Goal: Task Accomplishment & Management: Use online tool/utility

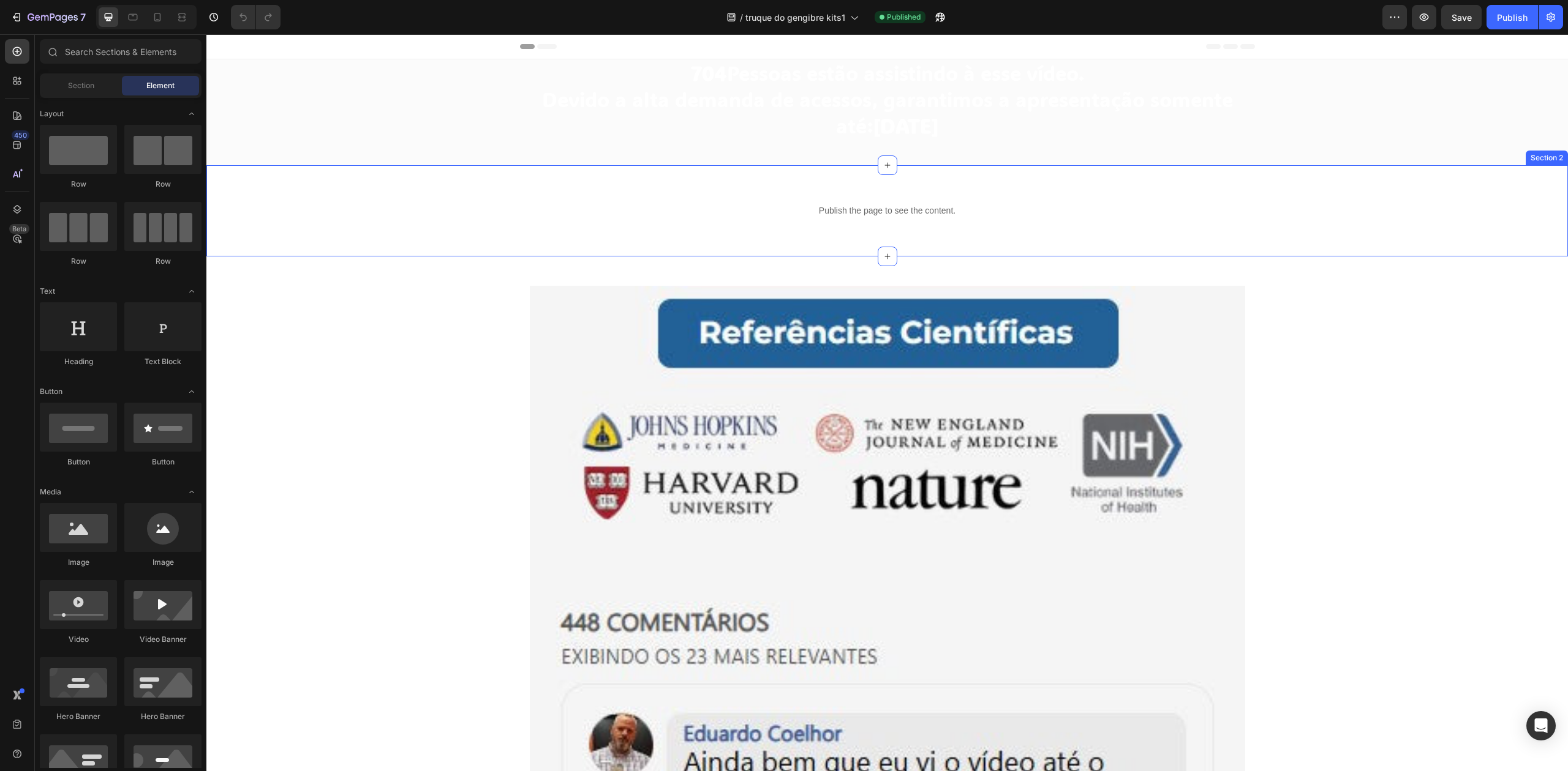
click at [755, 178] on div "Publish the page to see the content. Custom Code Row Section 2" at bounding box center [887, 210] width 1362 height 91
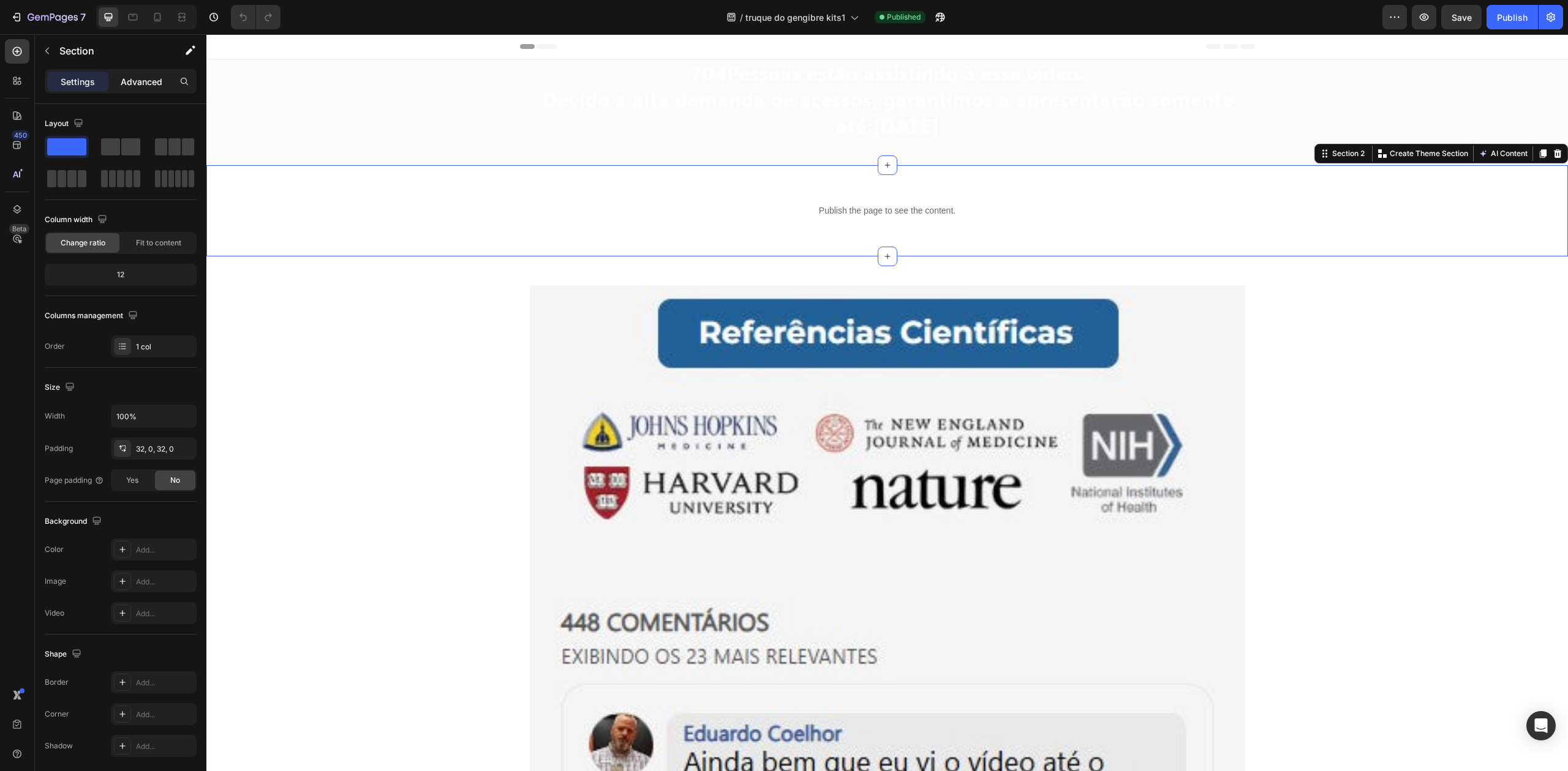
click at [142, 91] on div "Advanced" at bounding box center [141, 80] width 61 height 19
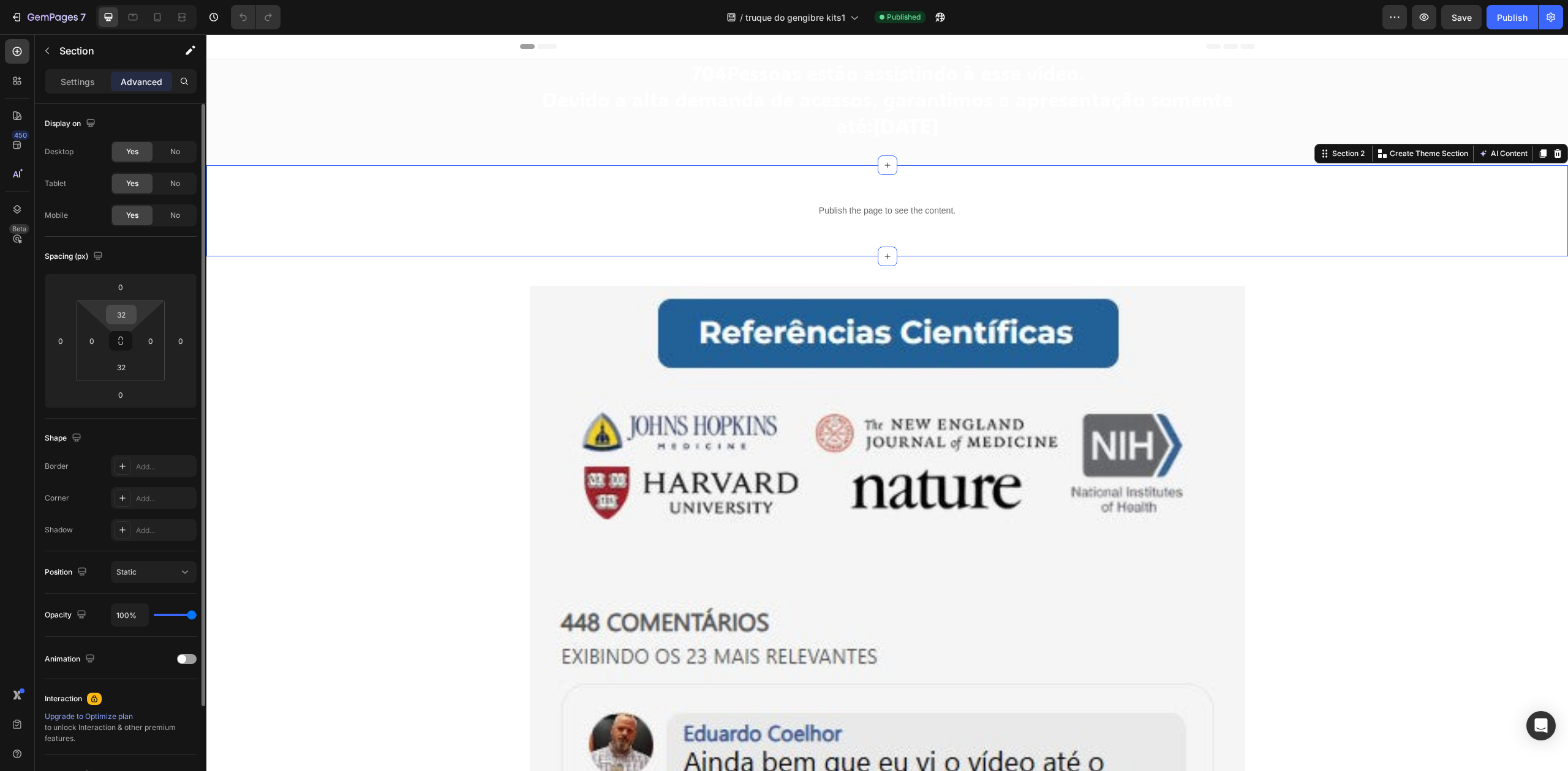
click at [131, 312] on input "32" at bounding box center [121, 315] width 24 height 18
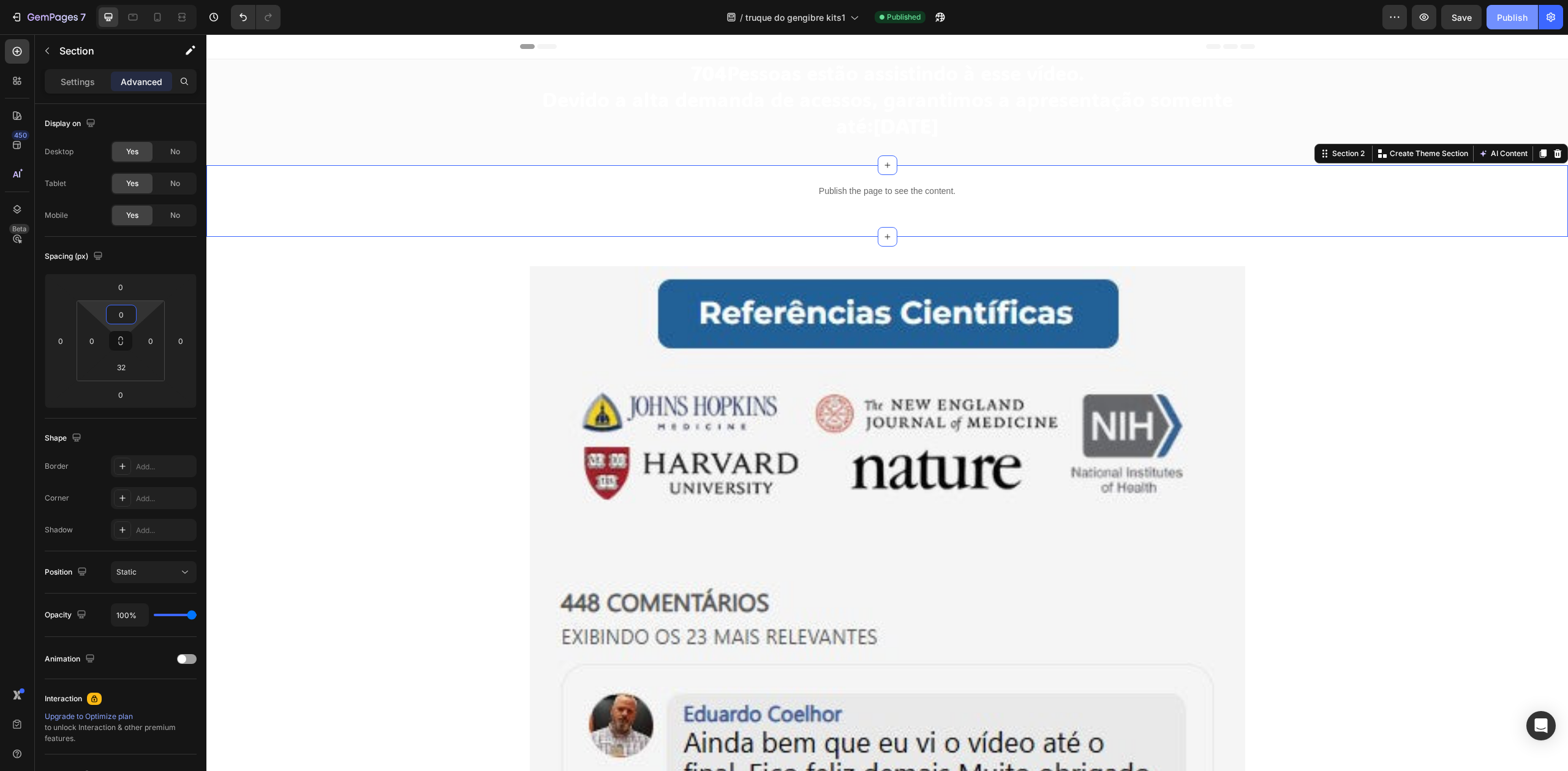
click at [1501, 20] on div "Publish" at bounding box center [1512, 17] width 31 height 13
click at [158, 21] on icon at bounding box center [158, 17] width 7 height 8
type input "32"
type input "10"
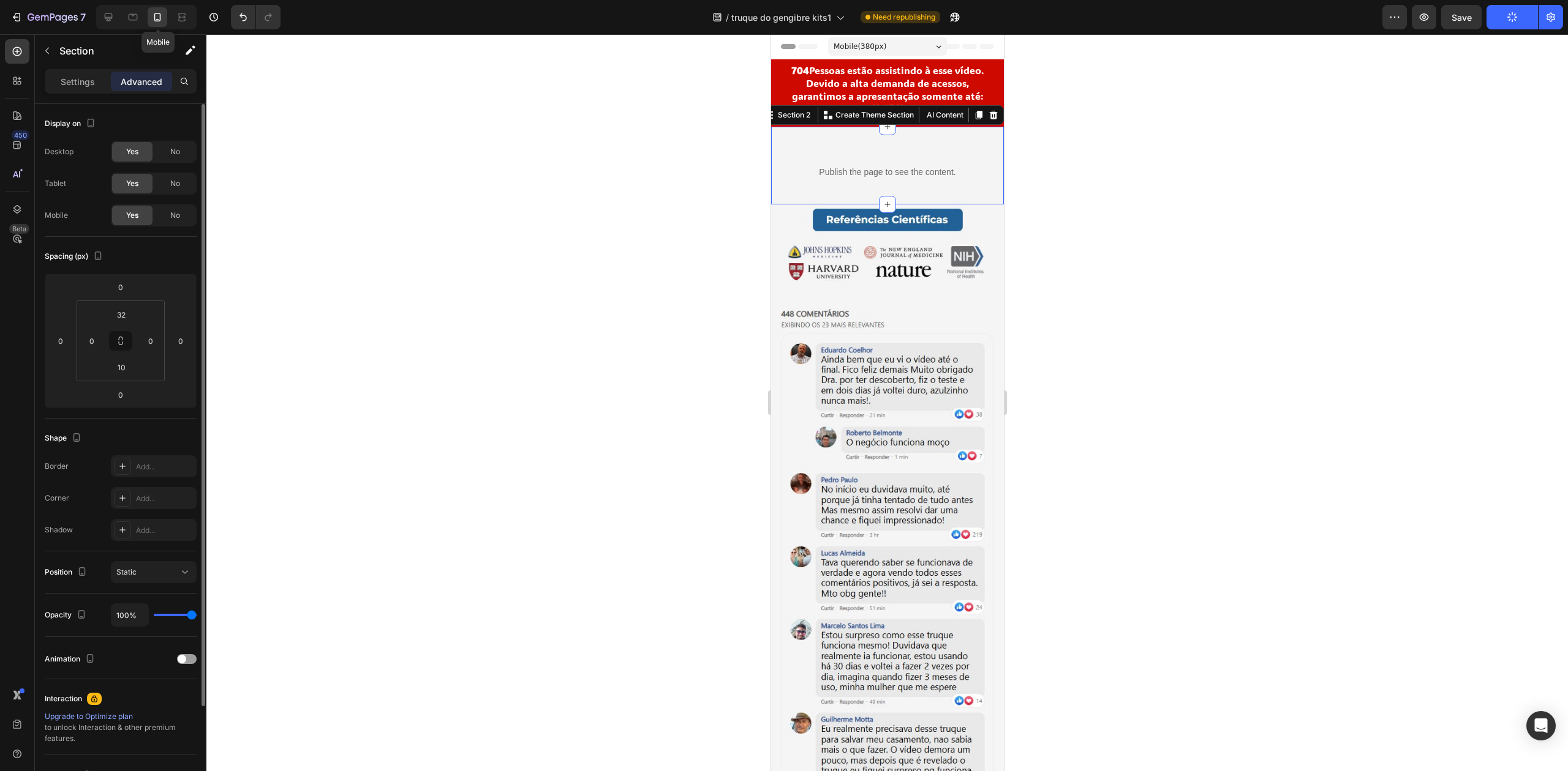
scroll to position [49, 0]
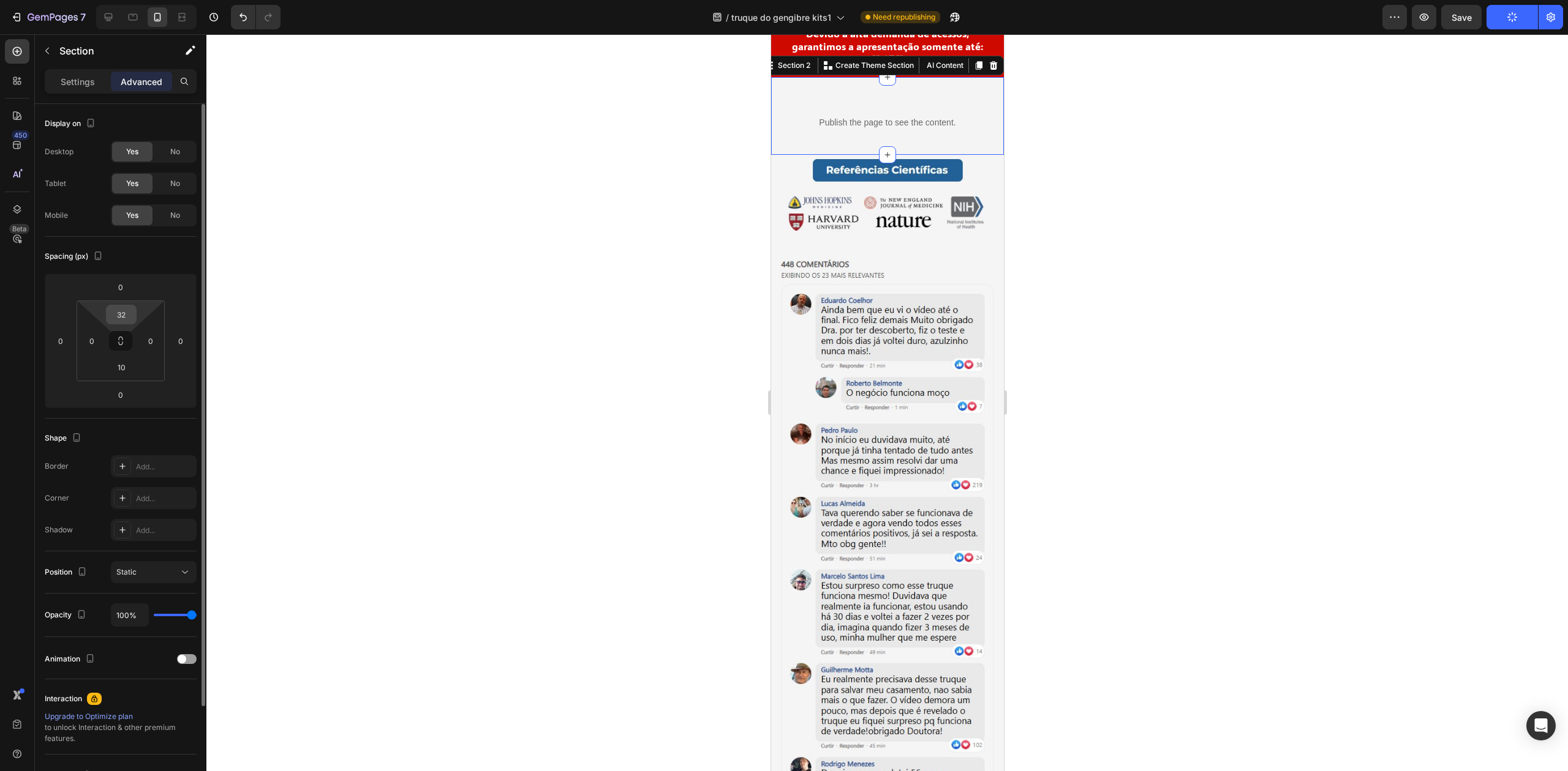
click at [121, 316] on input "32" at bounding box center [121, 315] width 24 height 18
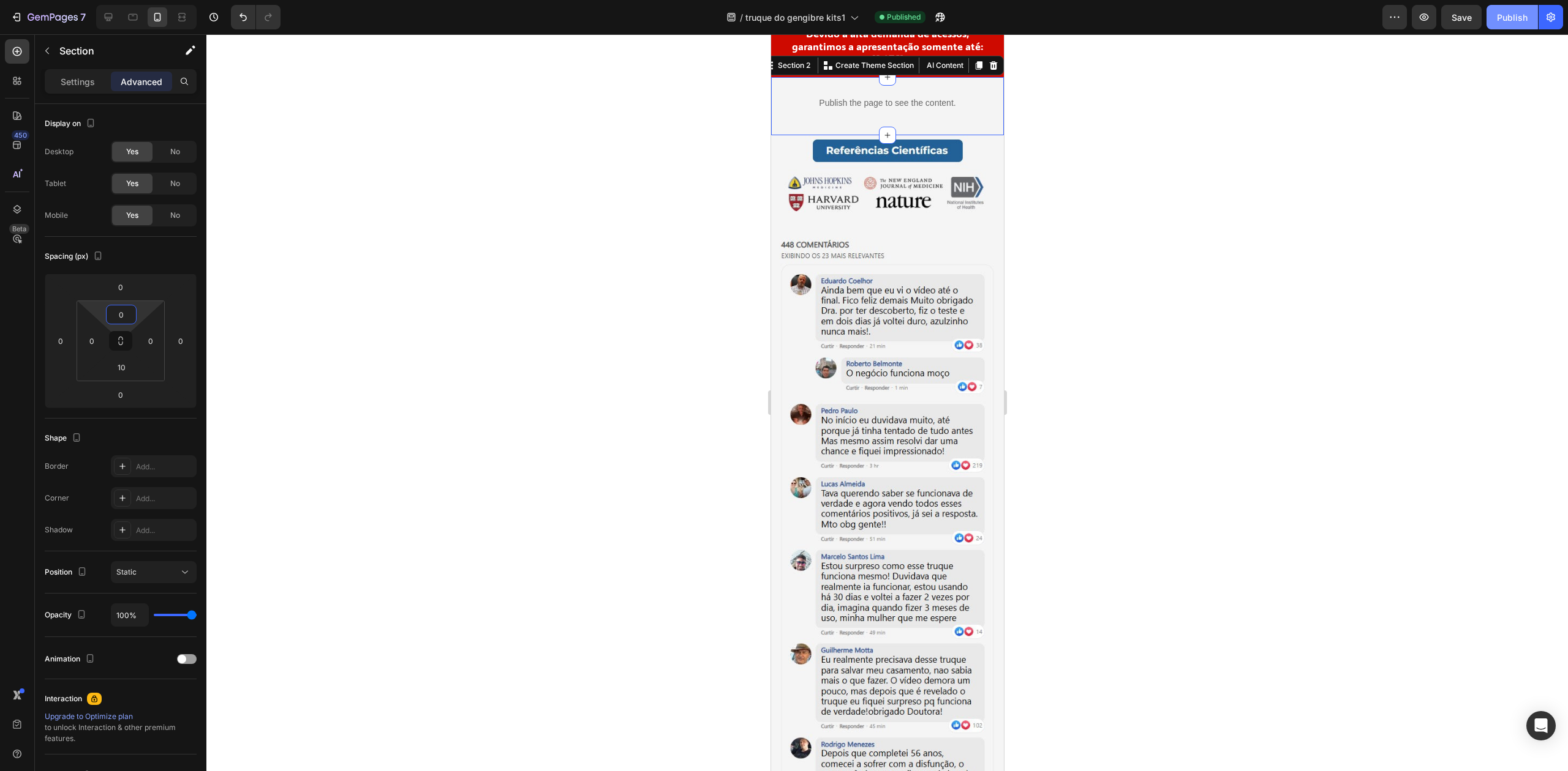
type input "0"
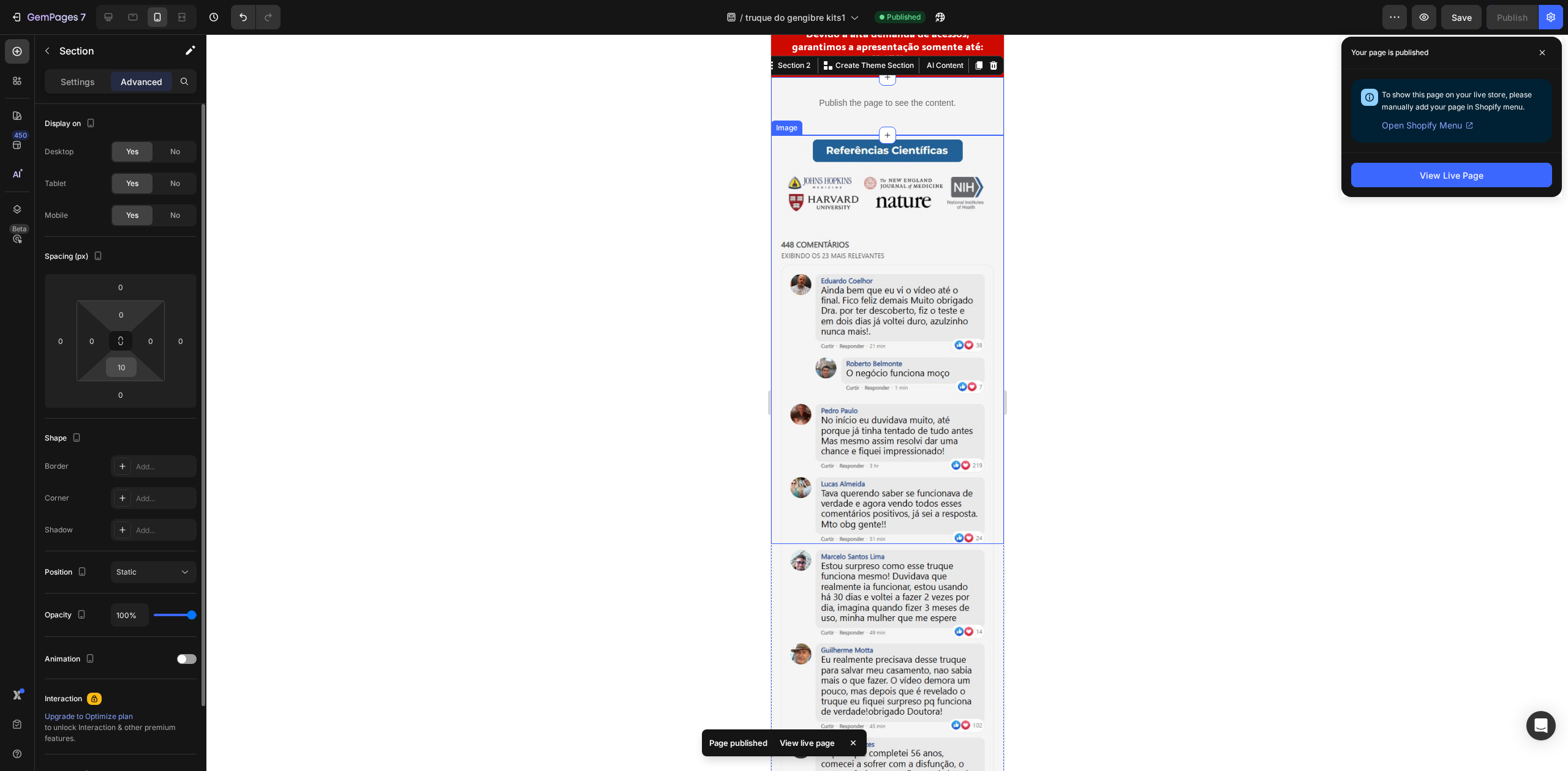
click at [118, 370] on input "10" at bounding box center [121, 367] width 24 height 18
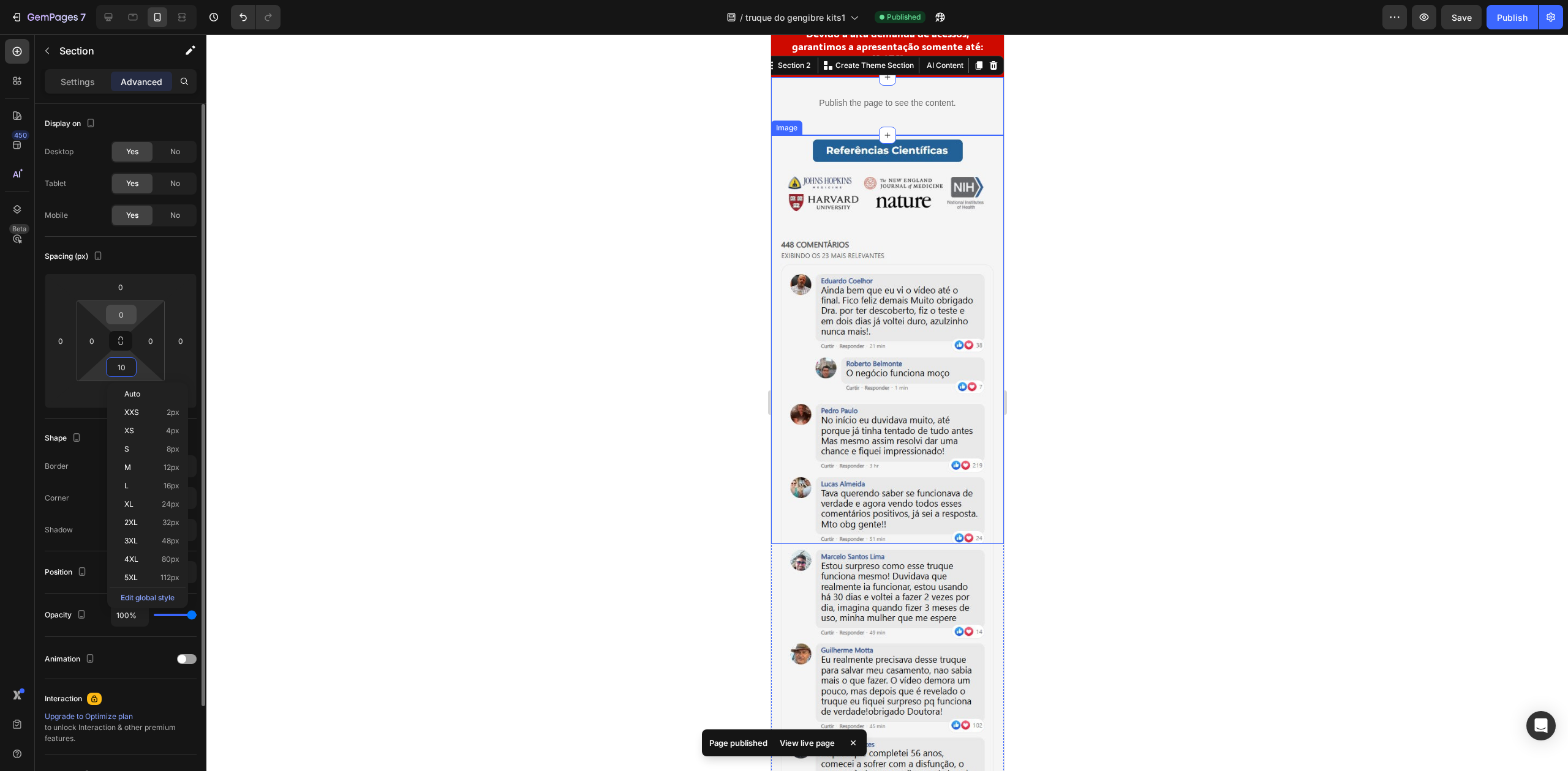
click at [130, 317] on input "0" at bounding box center [121, 315] width 24 height 18
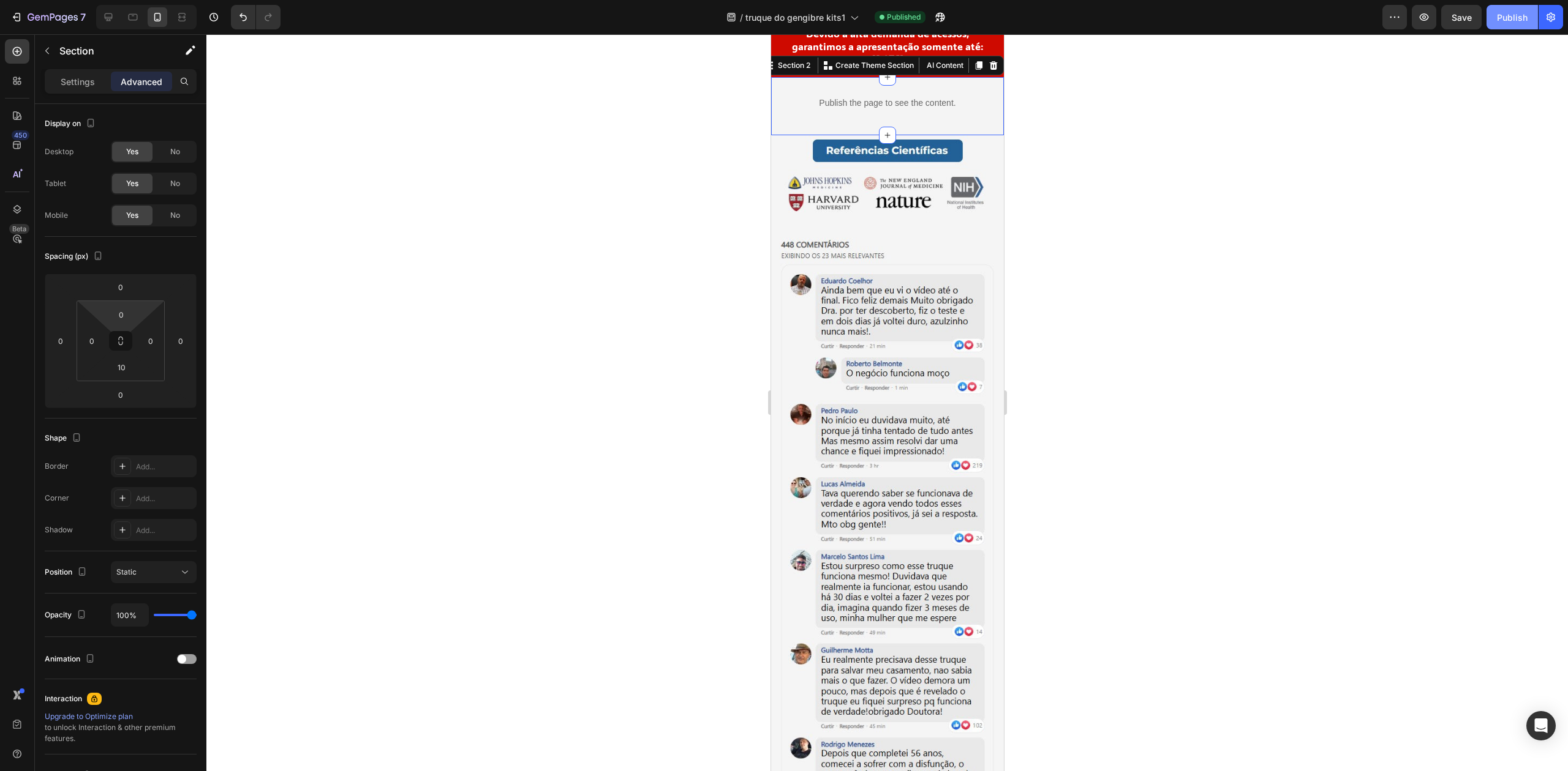
click at [1498, 16] on div "Publish" at bounding box center [1512, 17] width 31 height 13
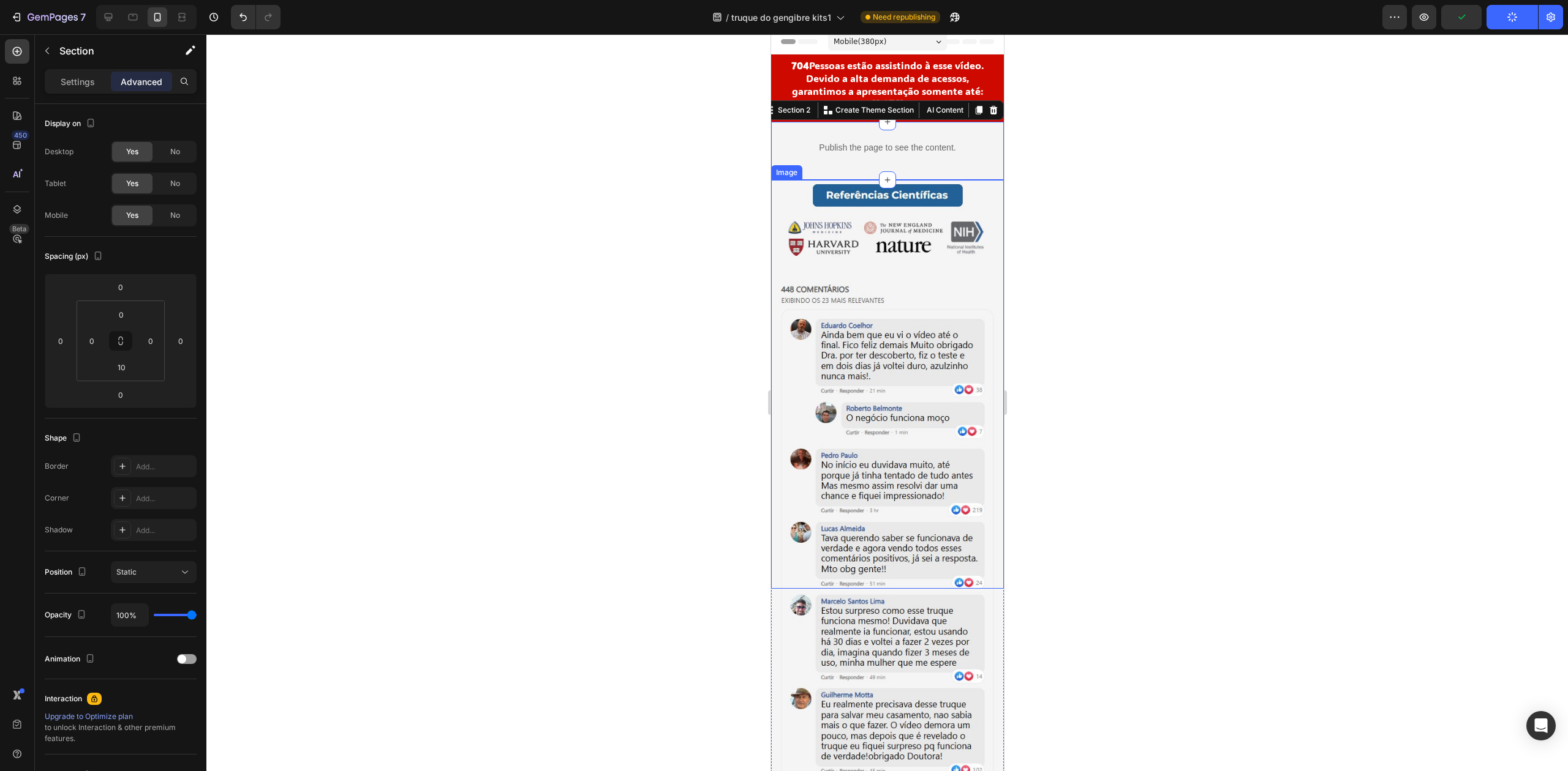
scroll to position [0, 0]
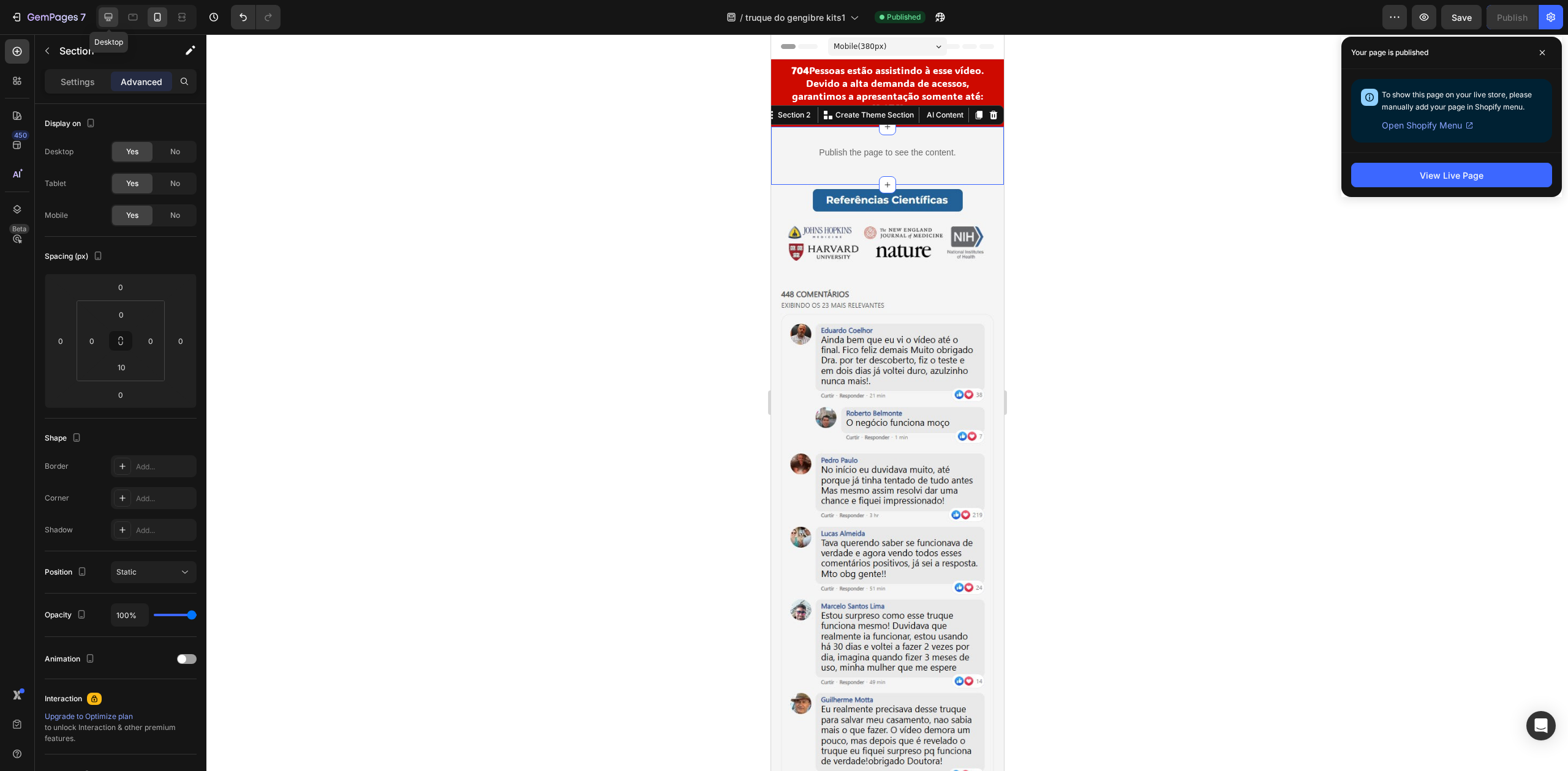
click at [115, 23] on div at bounding box center [108, 17] width 19 height 19
type input "32"
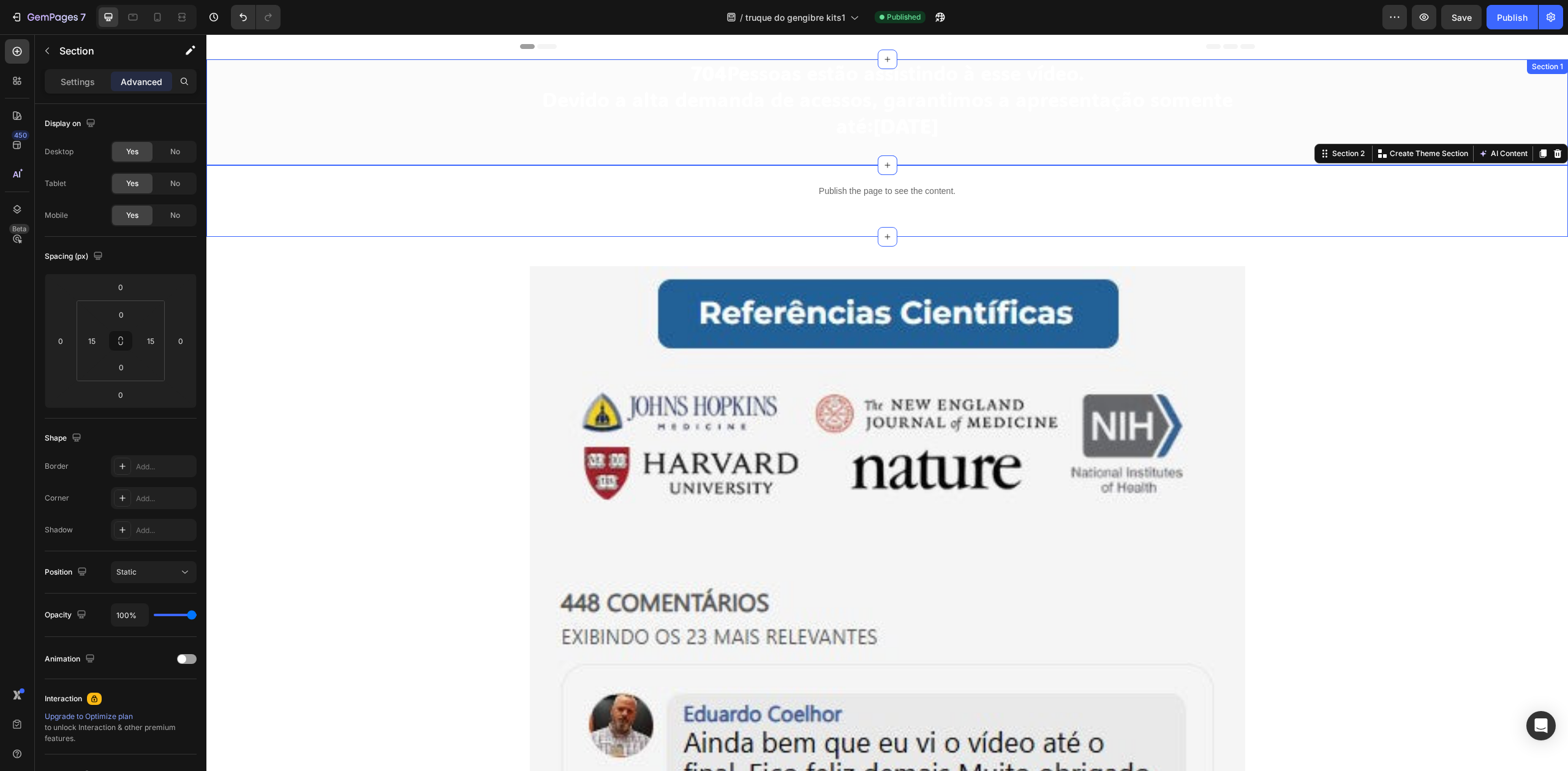
click at [1409, 101] on div "704 Pessoas estão assistindo à esse vídeo. Devido a alta demanda de acessos, ga…" at bounding box center [887, 112] width 1343 height 106
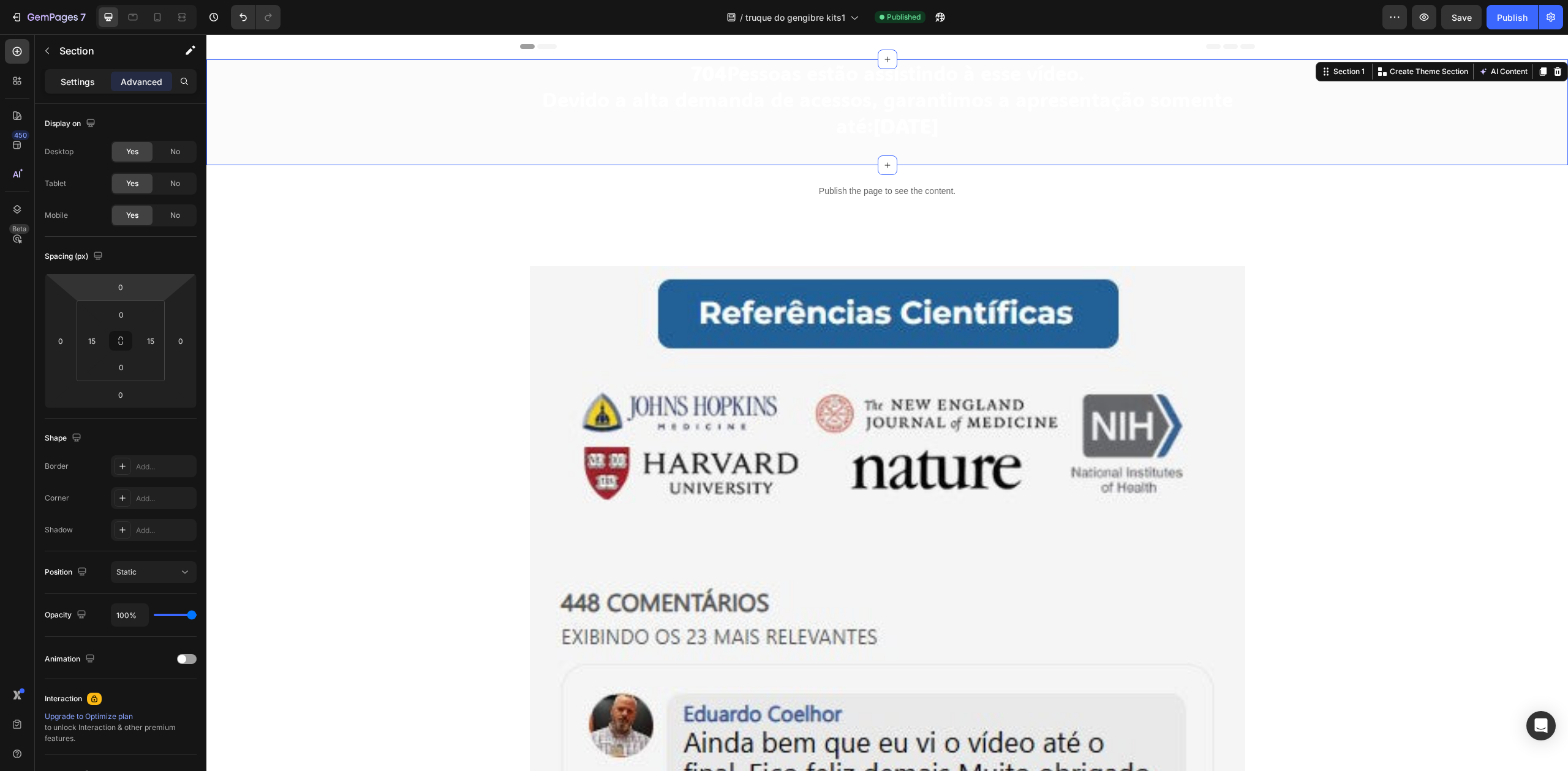
click at [72, 74] on div "Settings" at bounding box center [77, 80] width 61 height 19
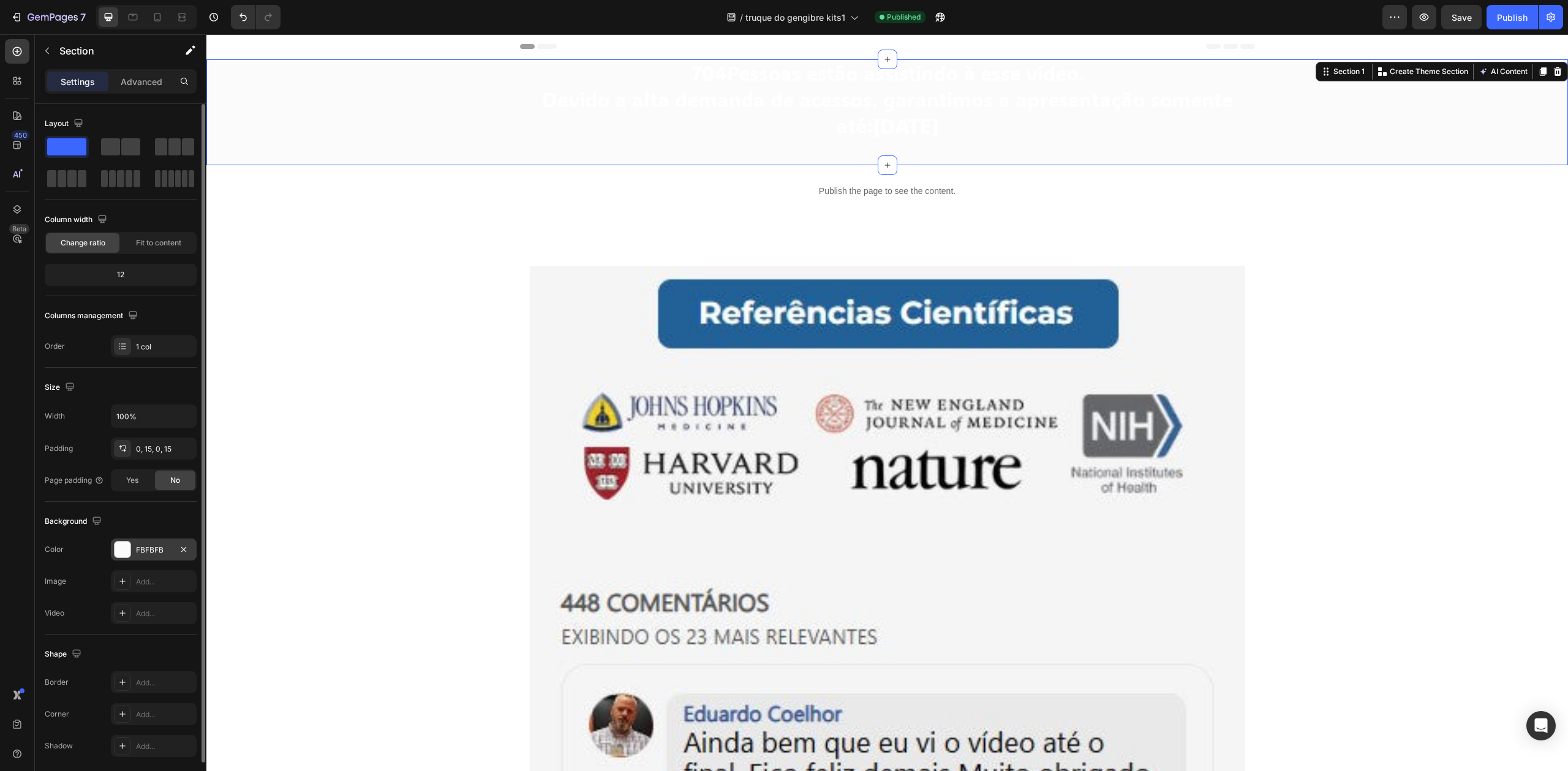
click at [138, 546] on div "FBFBFB" at bounding box center [153, 550] width 35 height 11
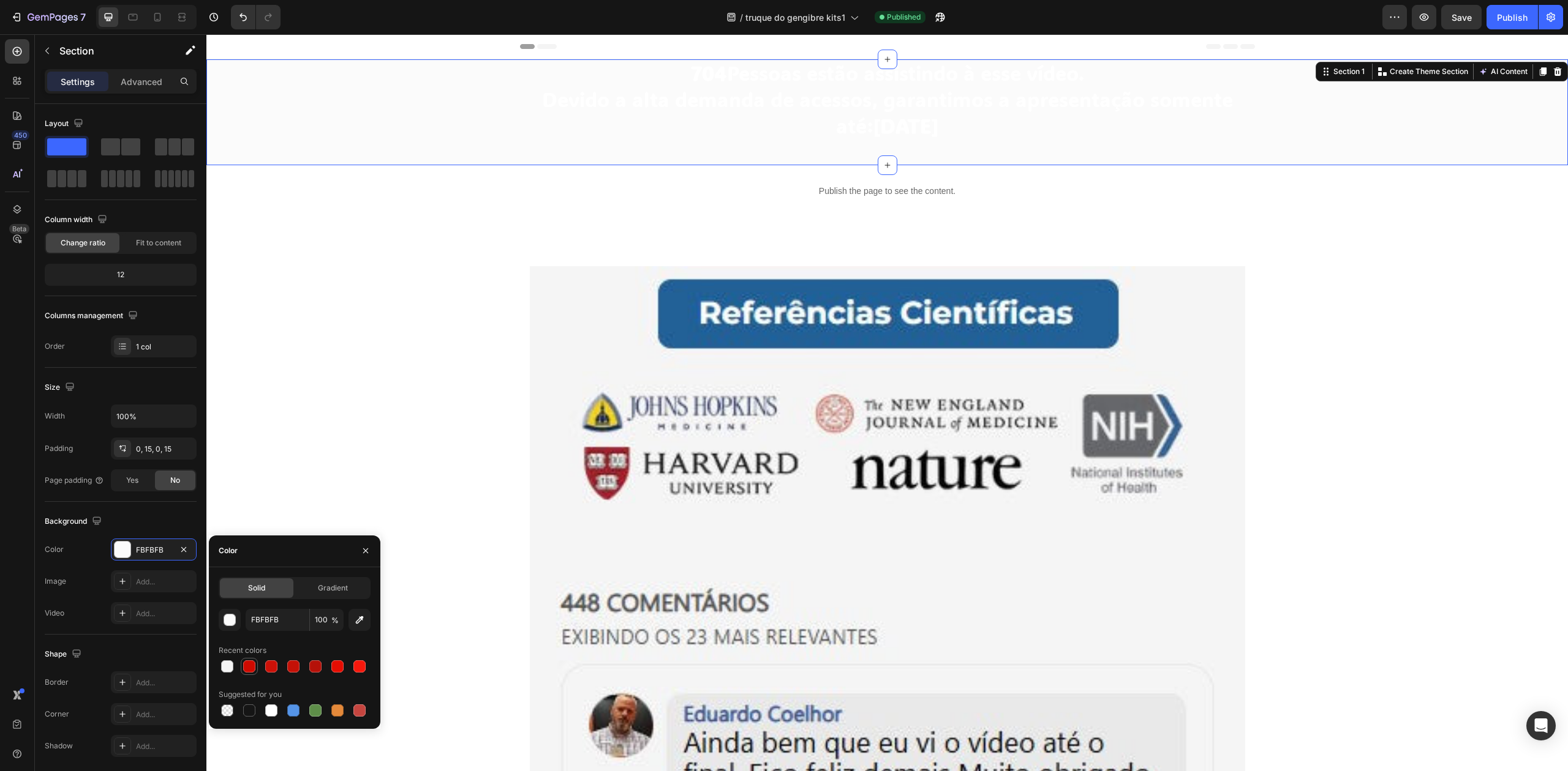
click at [244, 666] on div at bounding box center [249, 666] width 13 height 13
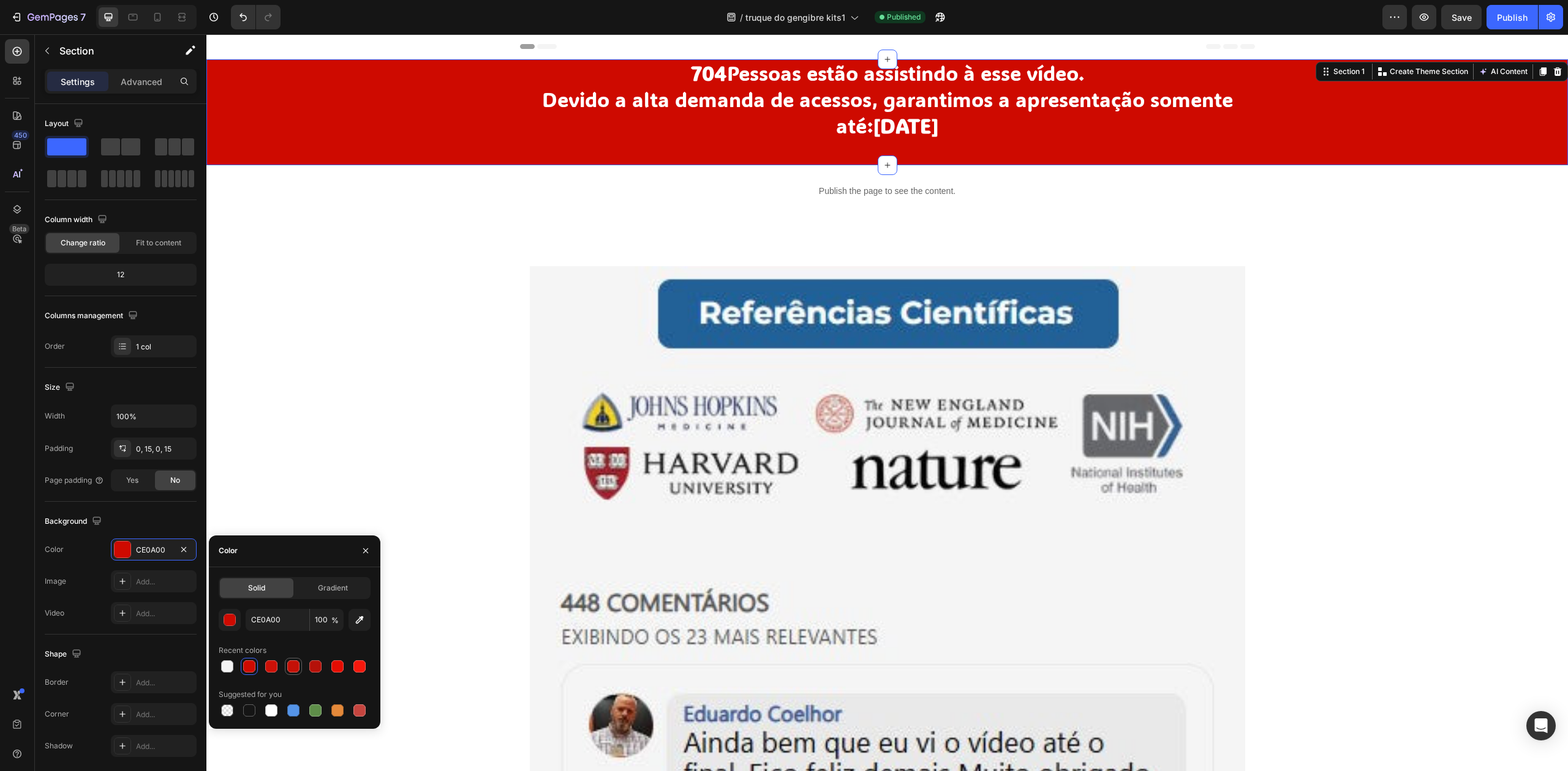
click at [285, 669] on div at bounding box center [293, 666] width 17 height 17
type input "C41107"
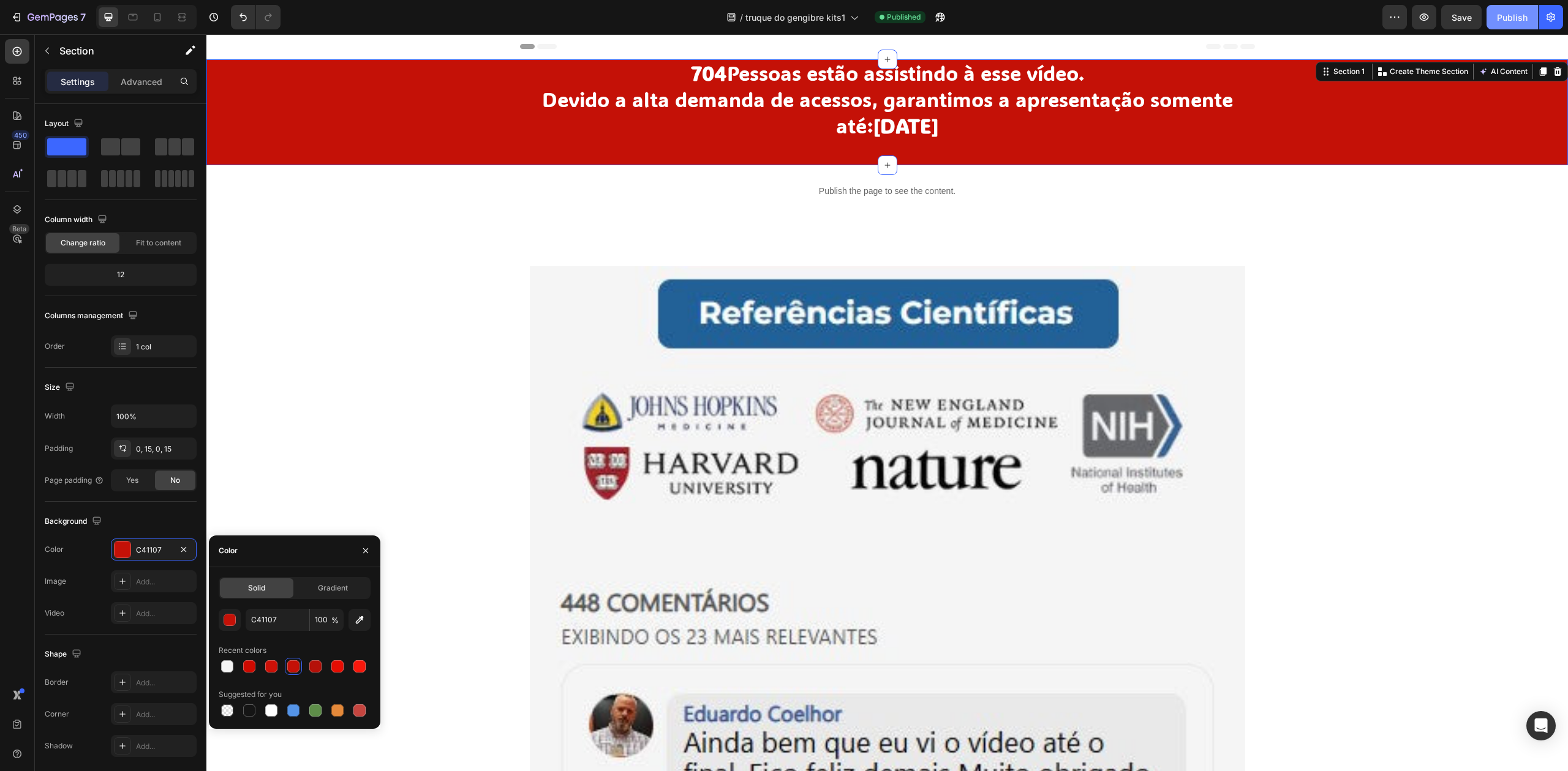
click at [1513, 13] on div "Publish" at bounding box center [1512, 17] width 31 height 13
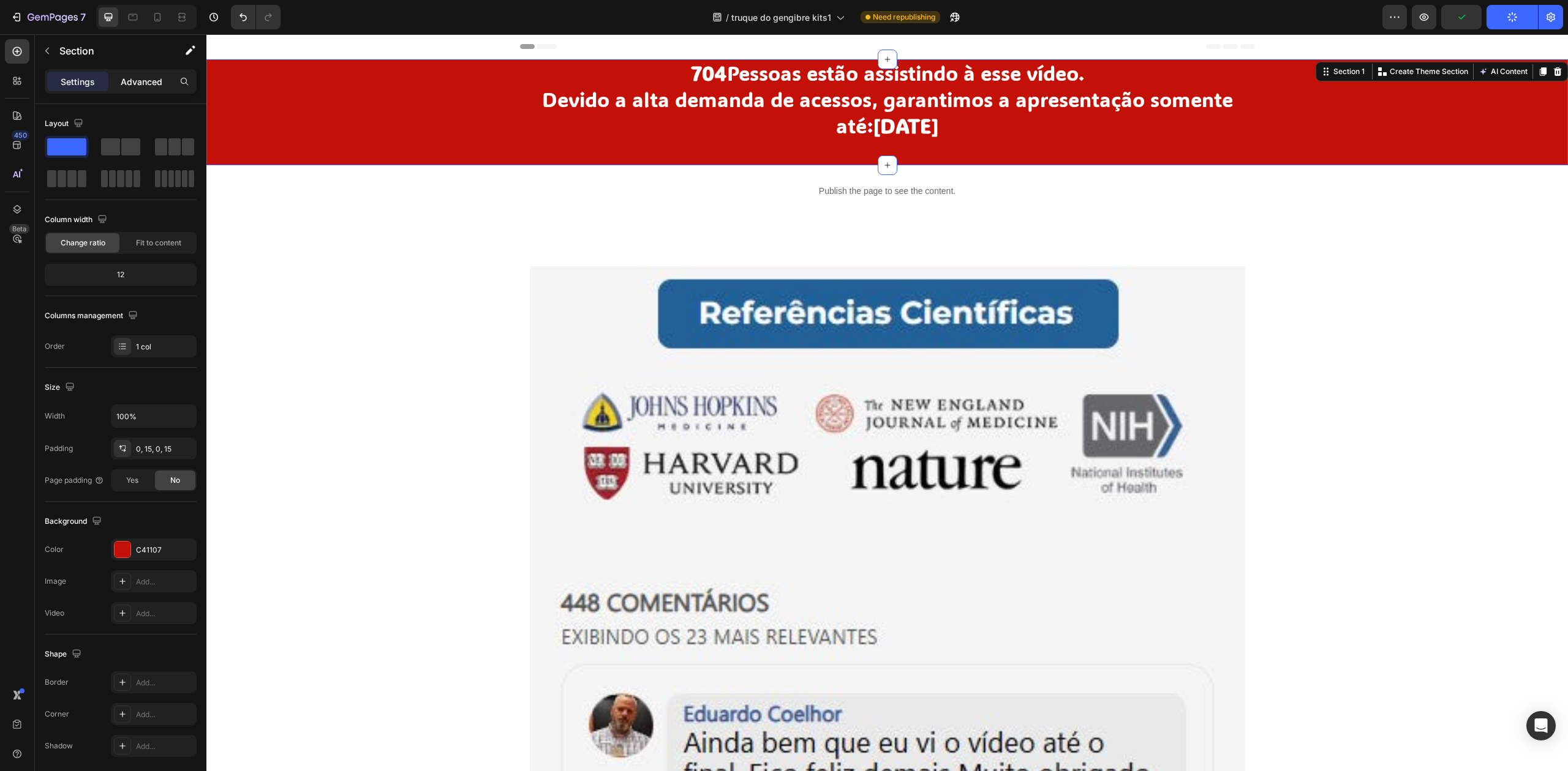
click at [125, 80] on p "Advanced" at bounding box center [142, 81] width 42 height 13
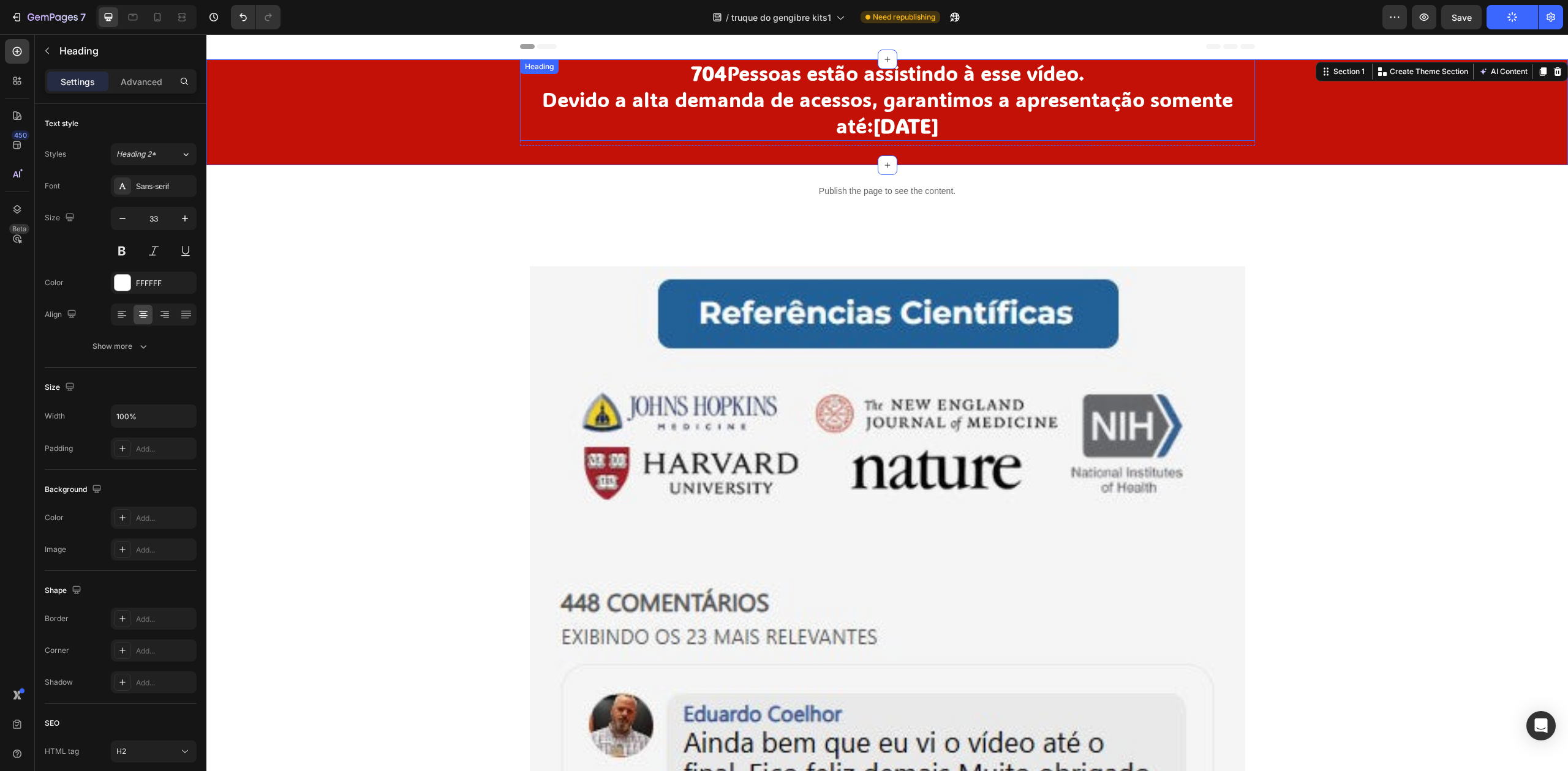
click at [908, 135] on strong "[DATE]" at bounding box center [906, 125] width 66 height 26
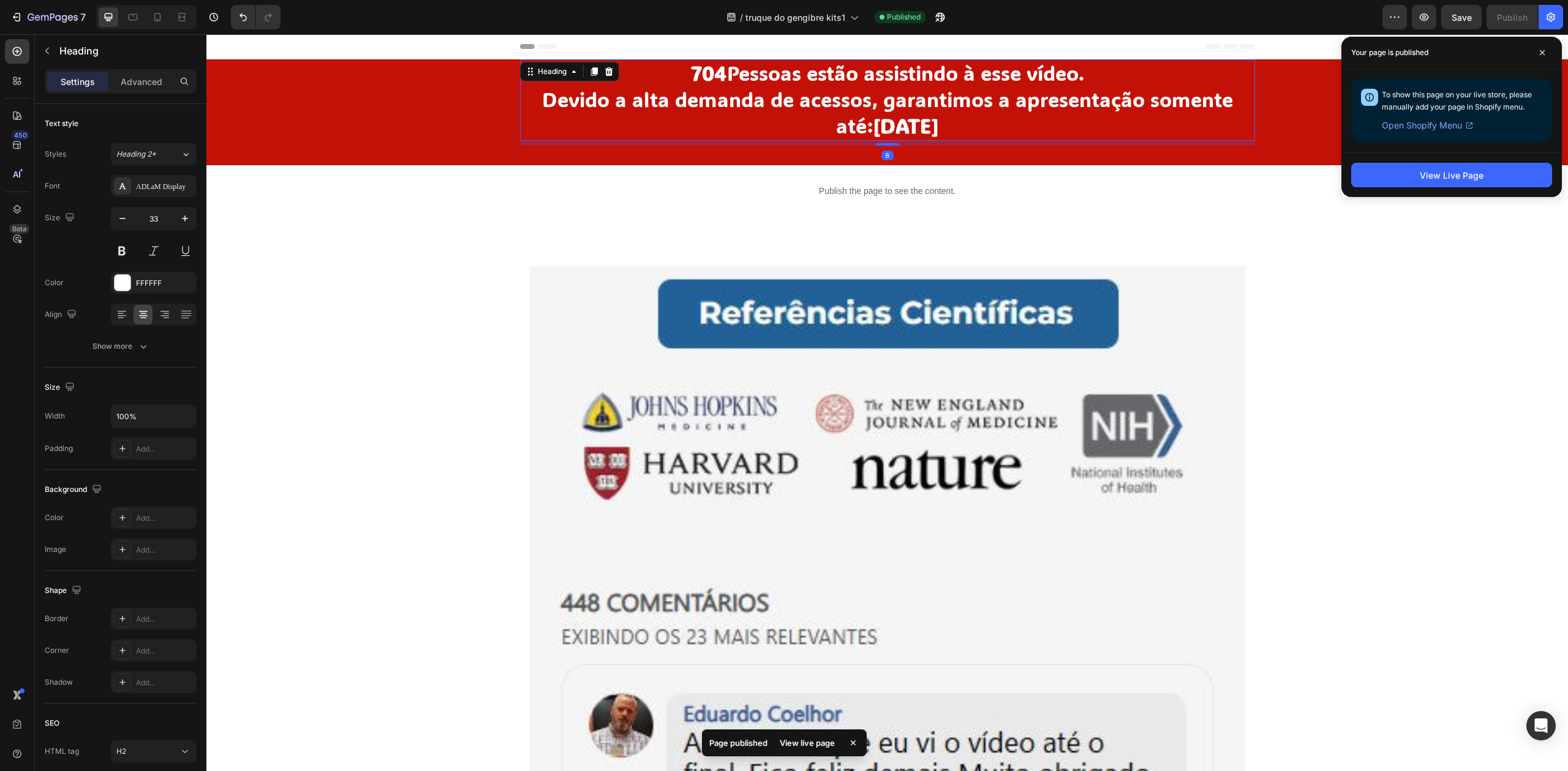
drag, startPoint x: 885, startPoint y: 142, endPoint x: 892, endPoint y: 130, distance: 13.9
click at [892, 130] on div "704 Pessoas estão assistindo à esse vídeo. Devido a alta demanda de acessos, ga…" at bounding box center [887, 100] width 735 height 81
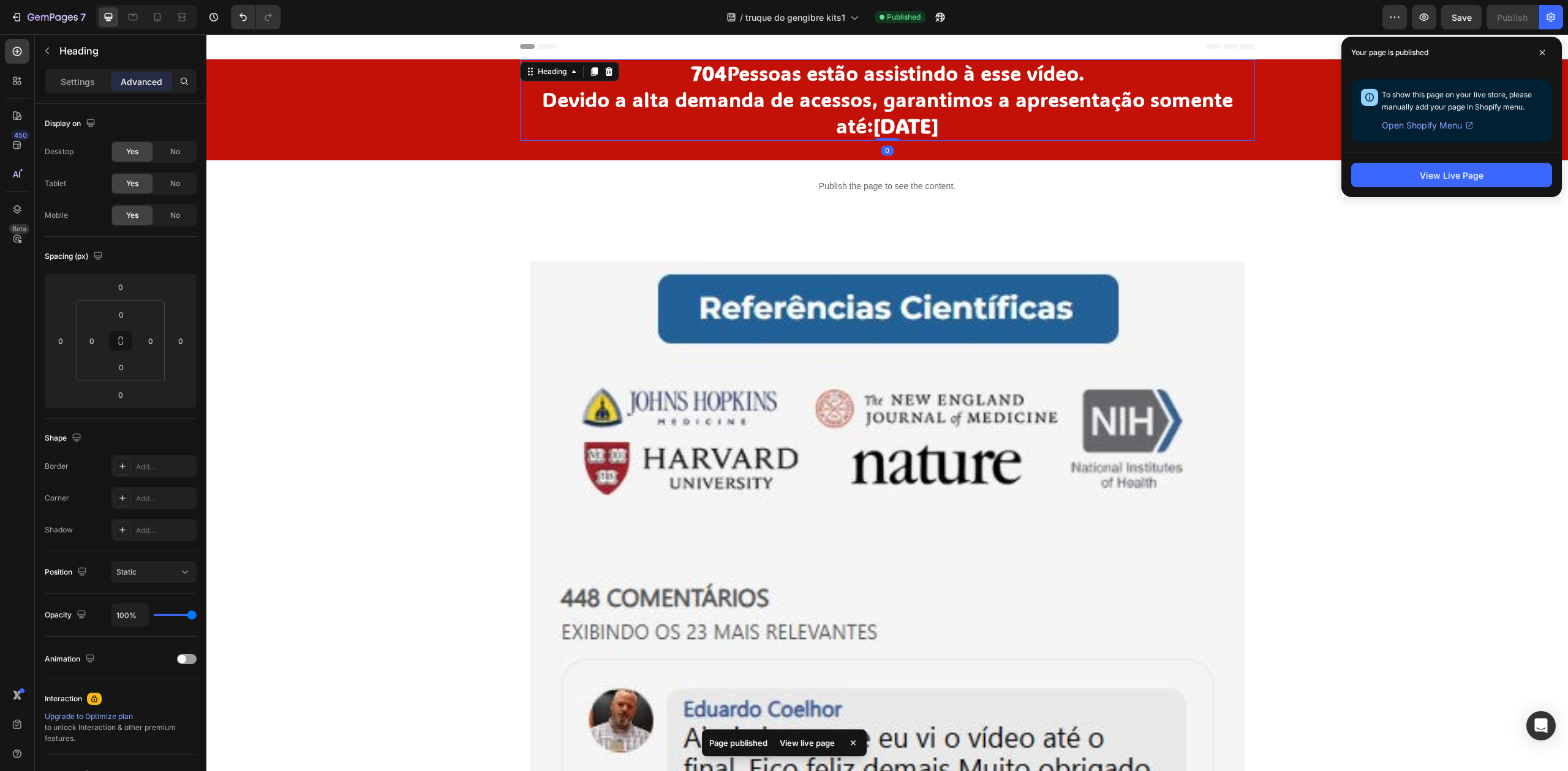
click at [1095, 132] on h2 "704 Pessoas estão assistindo à esse vídeo. Devido a alta demanda de acessos, ga…" at bounding box center [887, 100] width 735 height 81
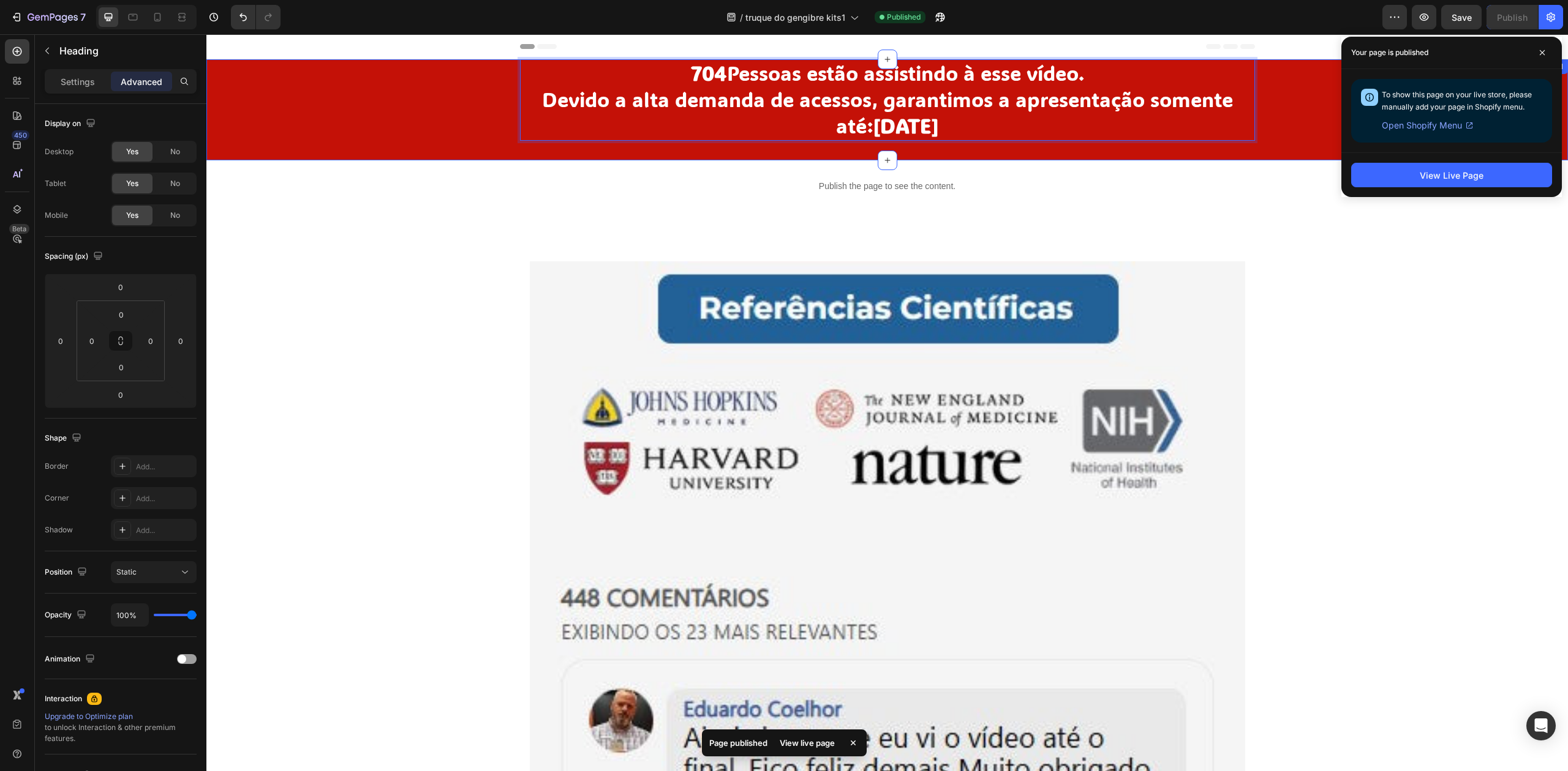
click at [1046, 148] on div "704 Pessoas estão assistindo à esse vídeo. Devido a alta demanda de acessos, ga…" at bounding box center [887, 110] width 1343 height 101
click at [1049, 120] on p "⁠⁠⁠⁠⁠⁠⁠ 704 Pessoas estão assistindo à esse vídeo. Devido a alta demanda de ace…" at bounding box center [888, 100] width 733 height 79
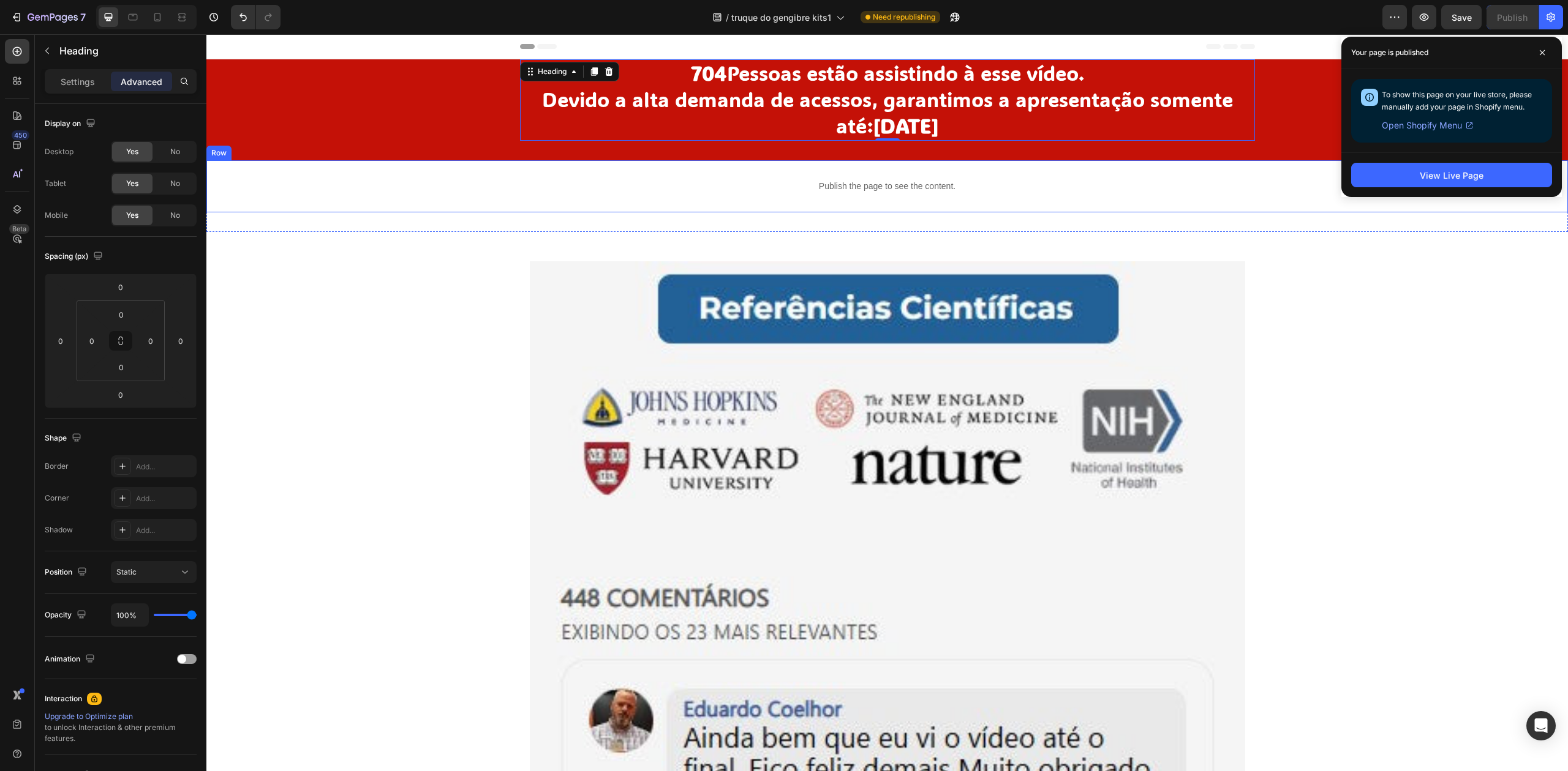
click at [409, 205] on div "Publish the page to see the content. Custom Code Row" at bounding box center [887, 186] width 1362 height 52
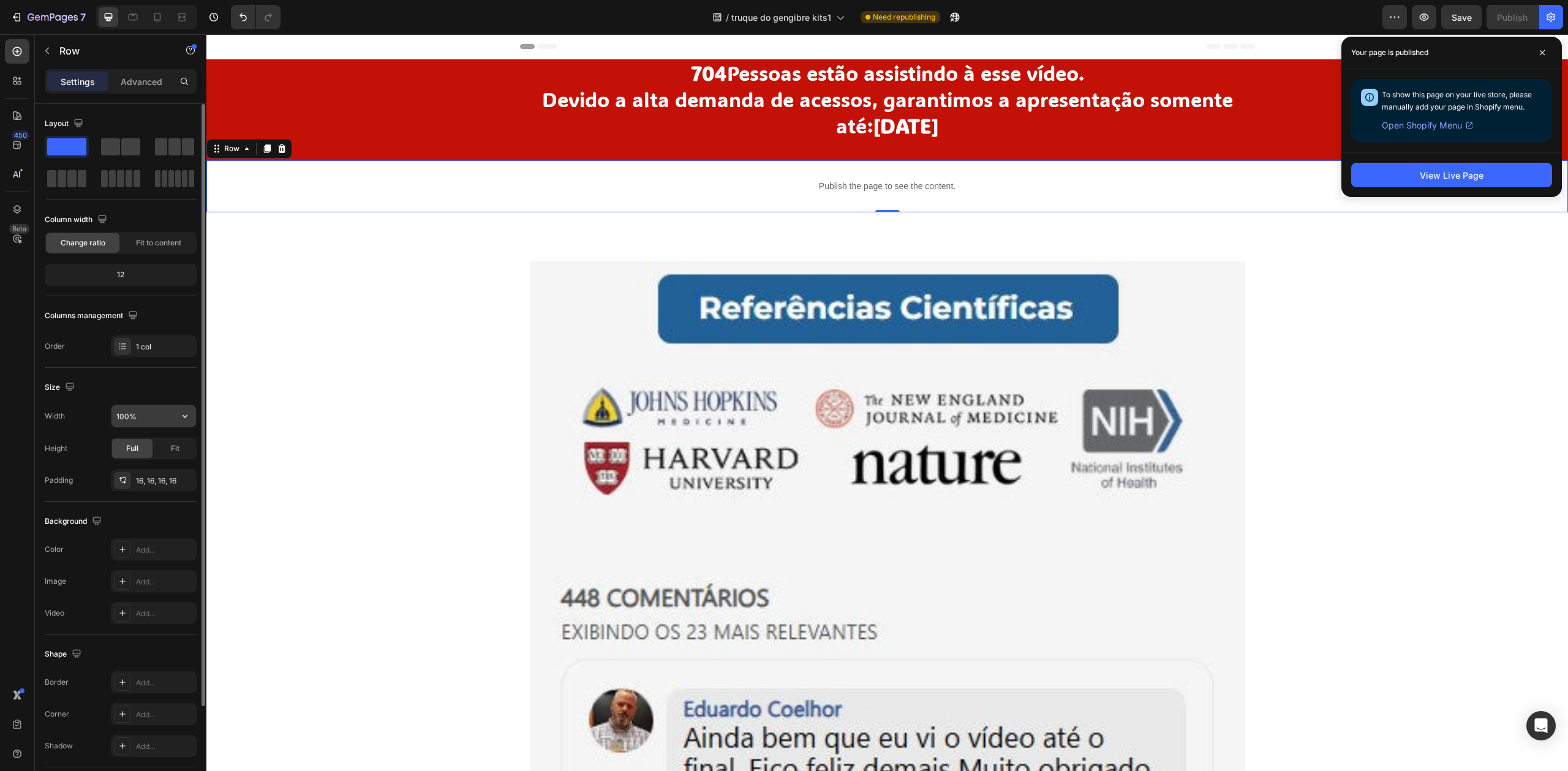
click at [127, 420] on input "100%" at bounding box center [153, 417] width 85 height 22
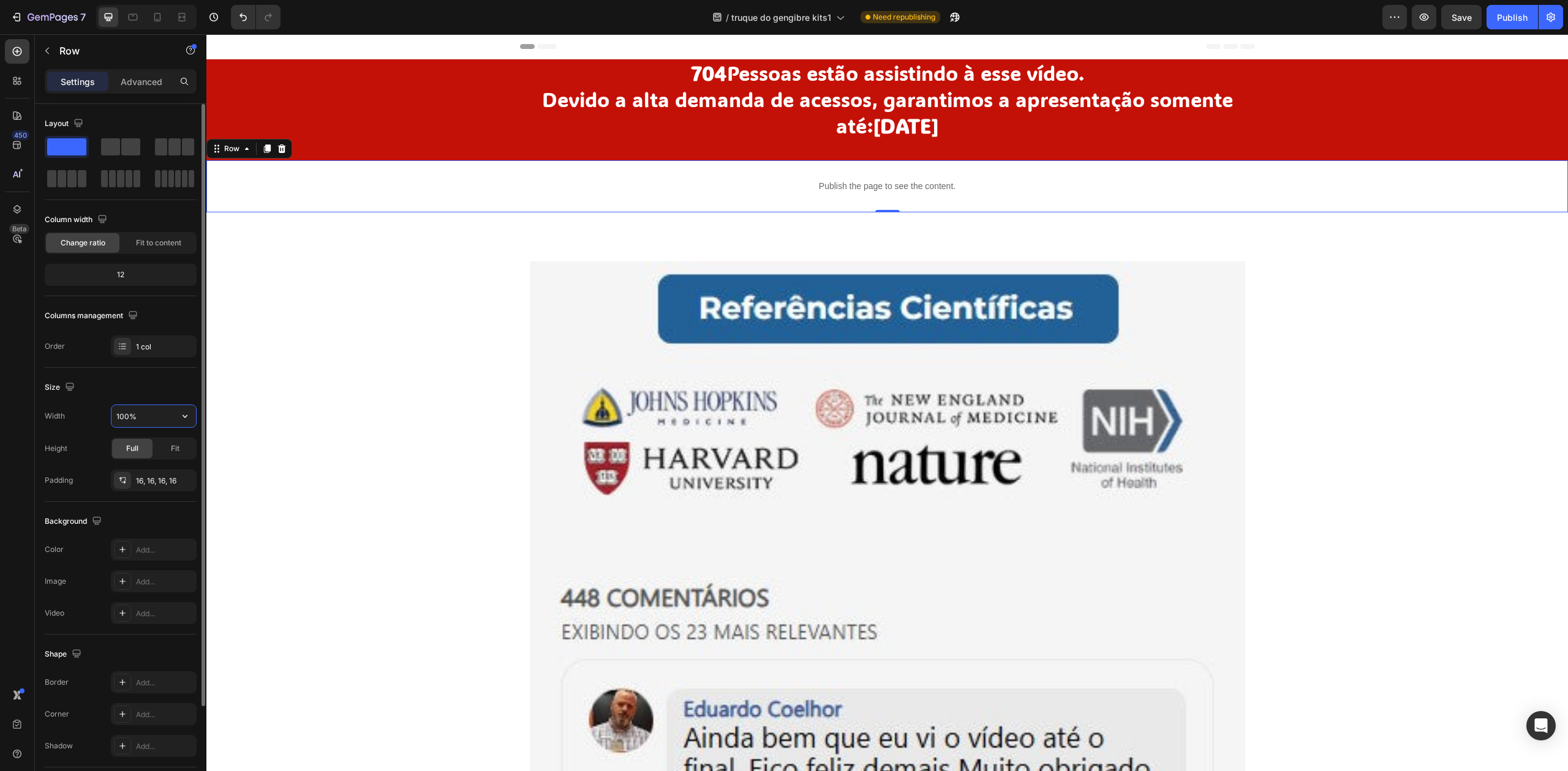
click at [120, 417] on input "100%" at bounding box center [153, 417] width 85 height 22
drag, startPoint x: 122, startPoint y: 417, endPoint x: 112, endPoint y: 417, distance: 10.0
click at [112, 417] on input "100%" at bounding box center [153, 417] width 85 height 22
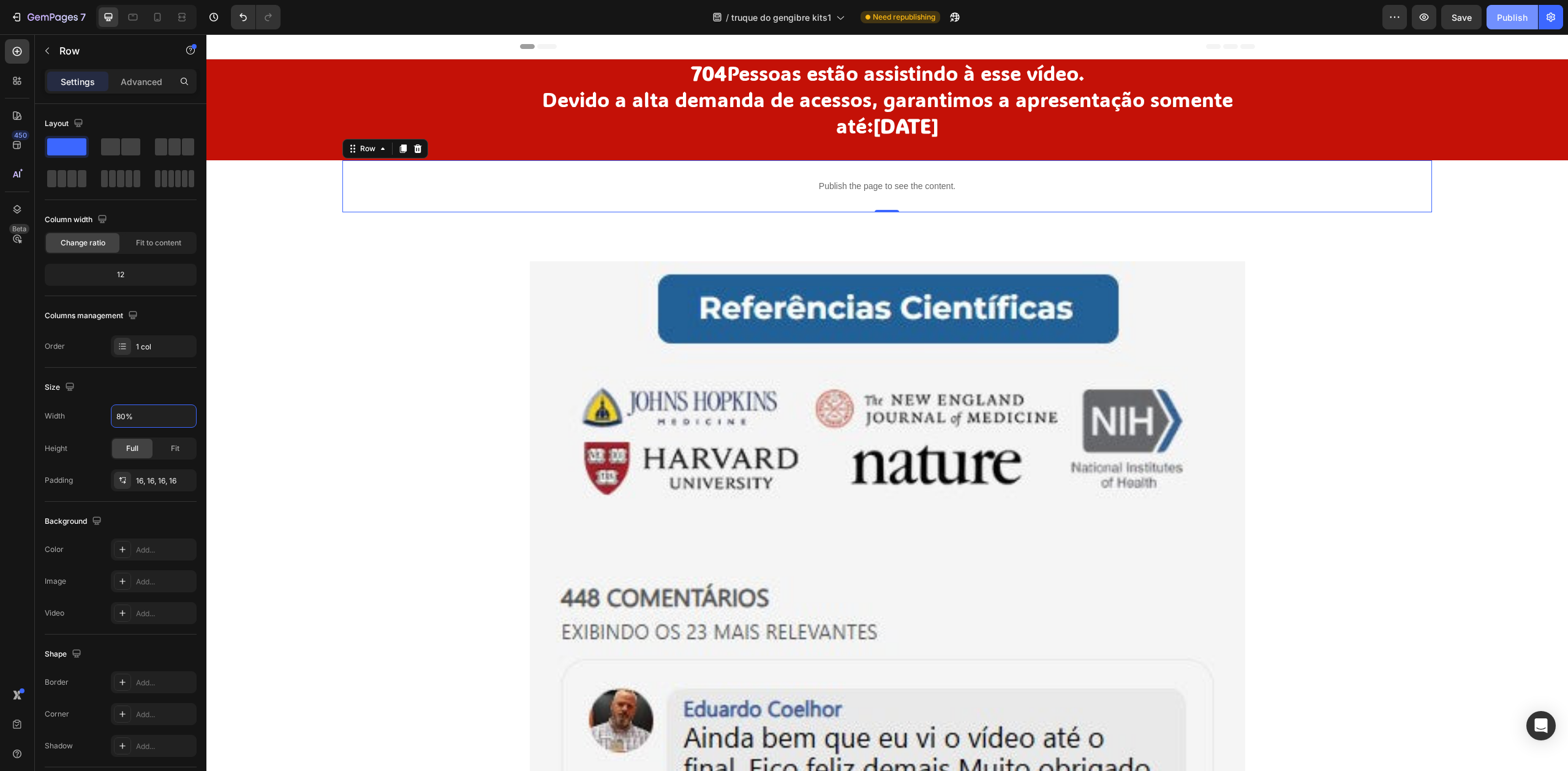
click at [1510, 13] on div "Publish" at bounding box center [1512, 17] width 31 height 13
click at [131, 417] on input "80%" at bounding box center [153, 417] width 85 height 22
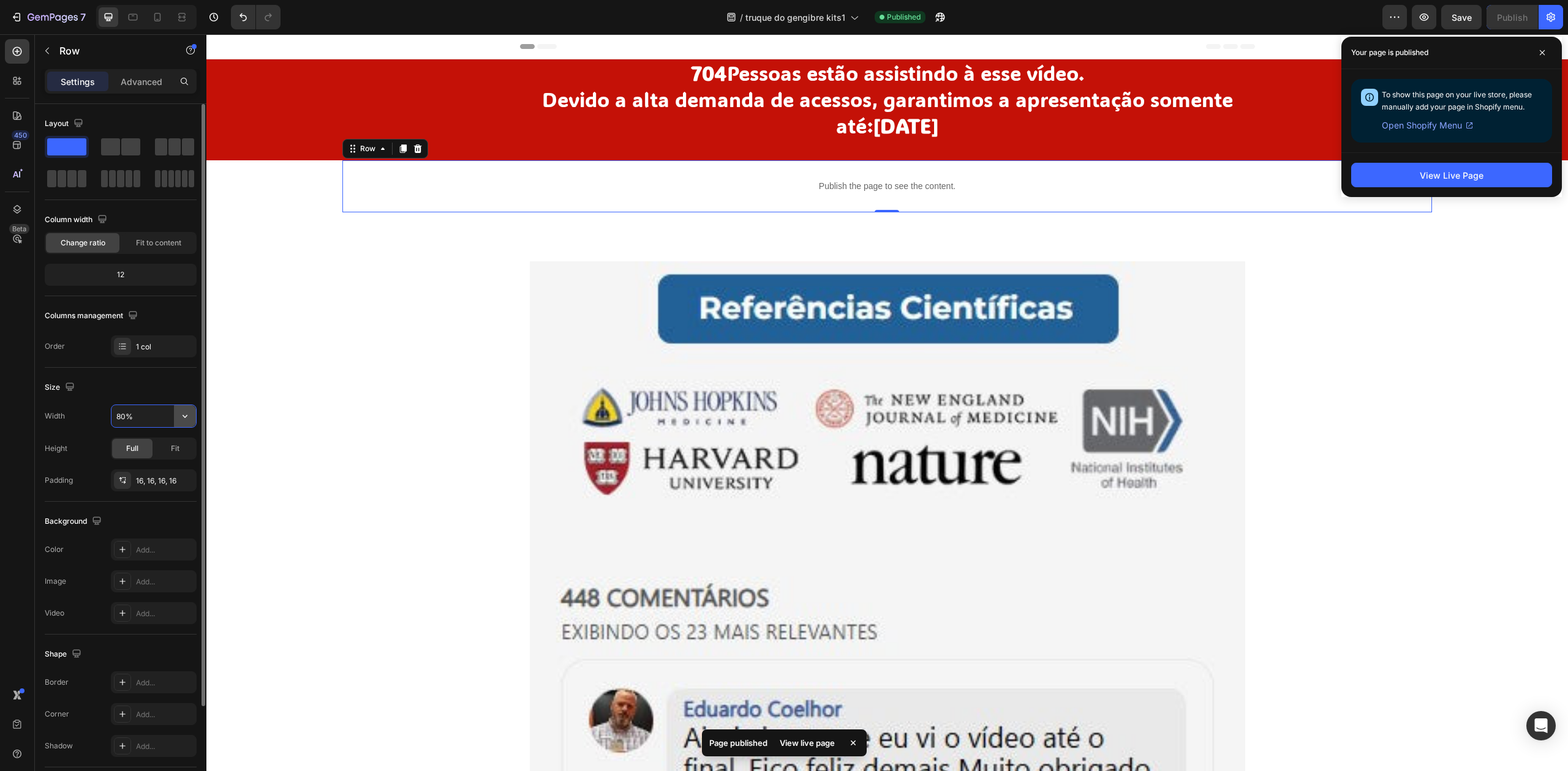
click at [184, 412] on icon "button" at bounding box center [184, 416] width 13 height 13
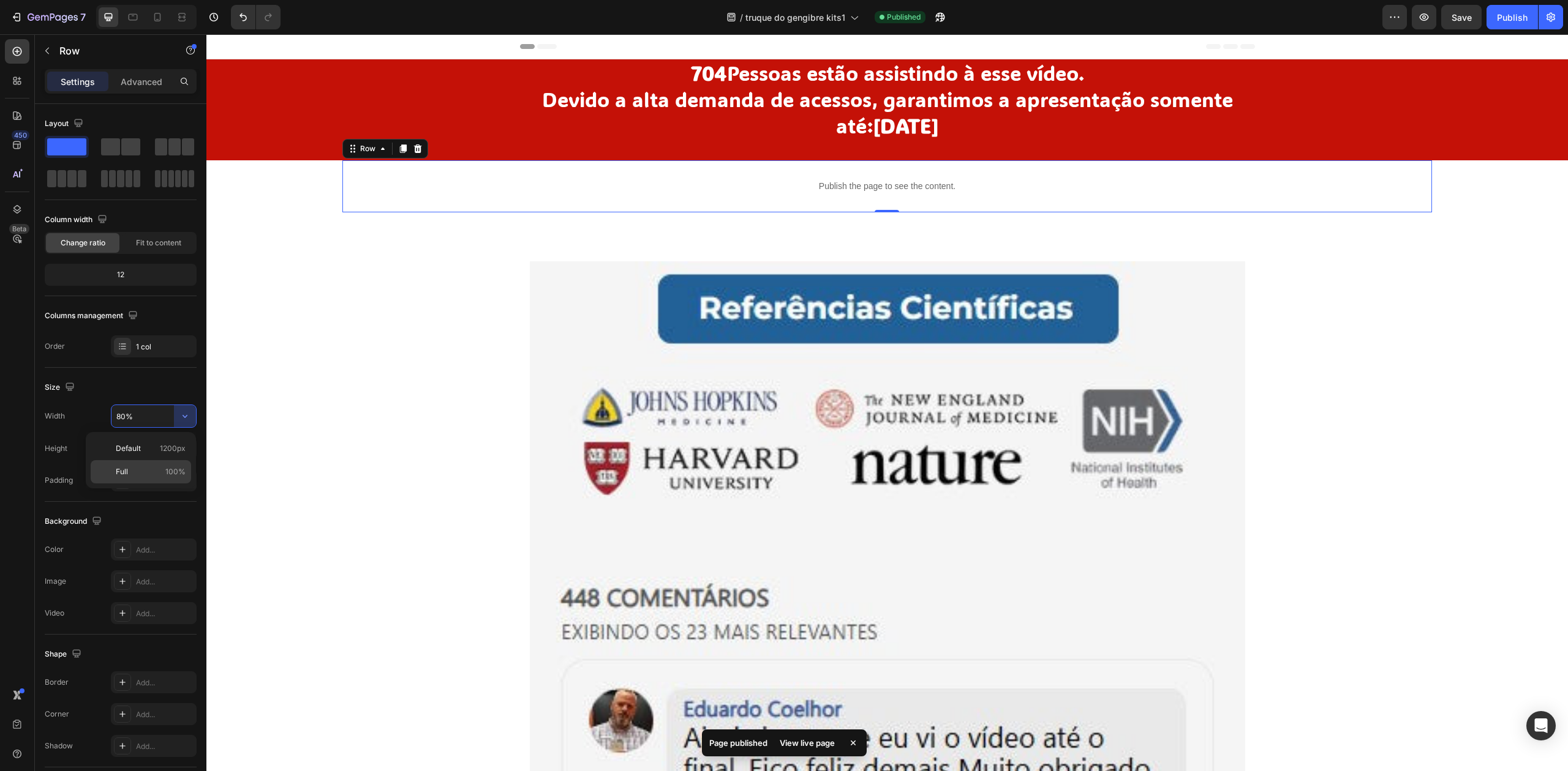
click at [149, 468] on p "Full 100%" at bounding box center [150, 472] width 70 height 11
type input "100%"
click at [1482, 18] on div "Preview Save Publish" at bounding box center [1472, 17] width 180 height 24
click at [1498, 15] on div "Publish" at bounding box center [1512, 17] width 31 height 13
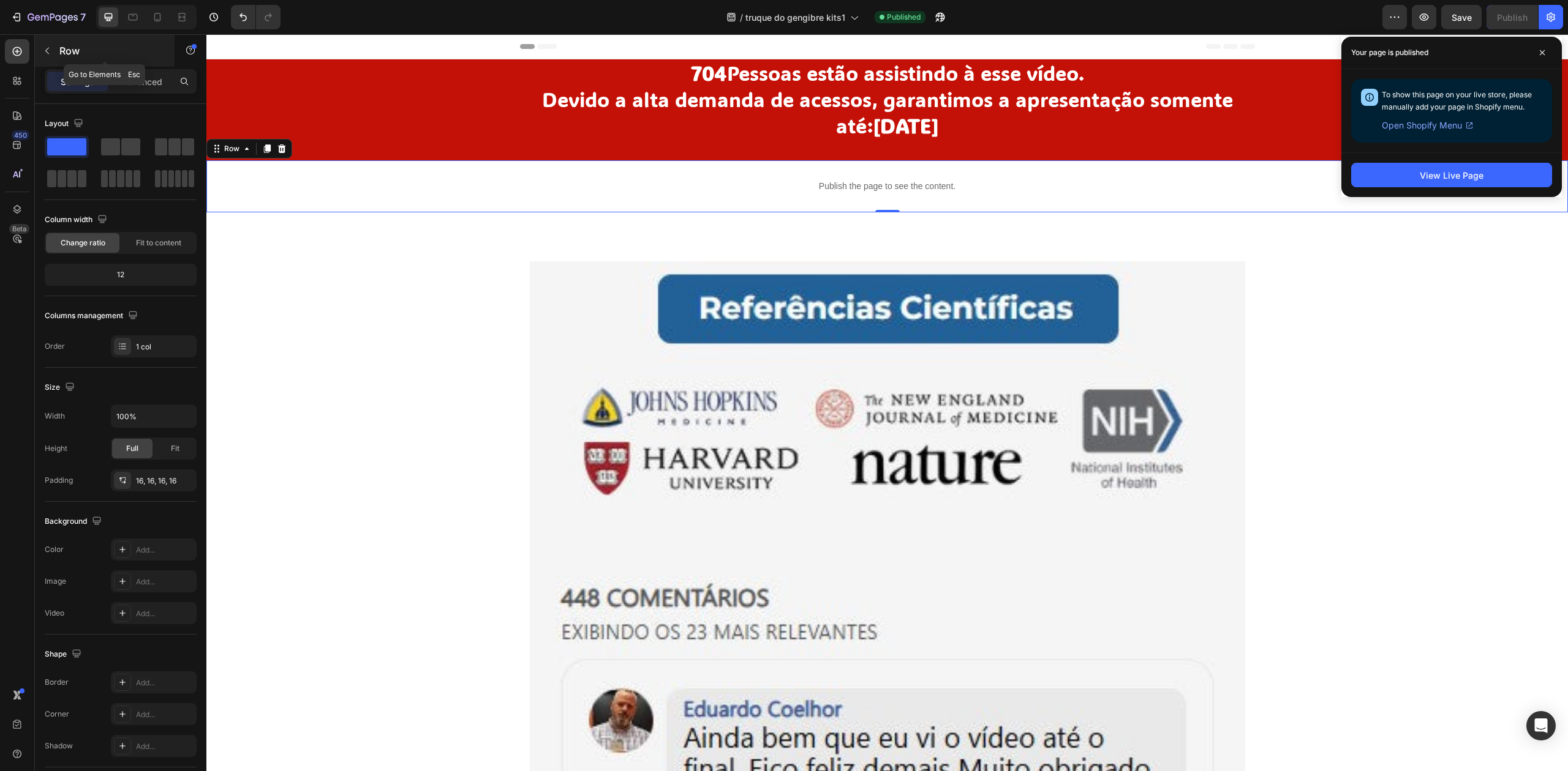
click at [55, 47] on button "button" at bounding box center [47, 50] width 19 height 19
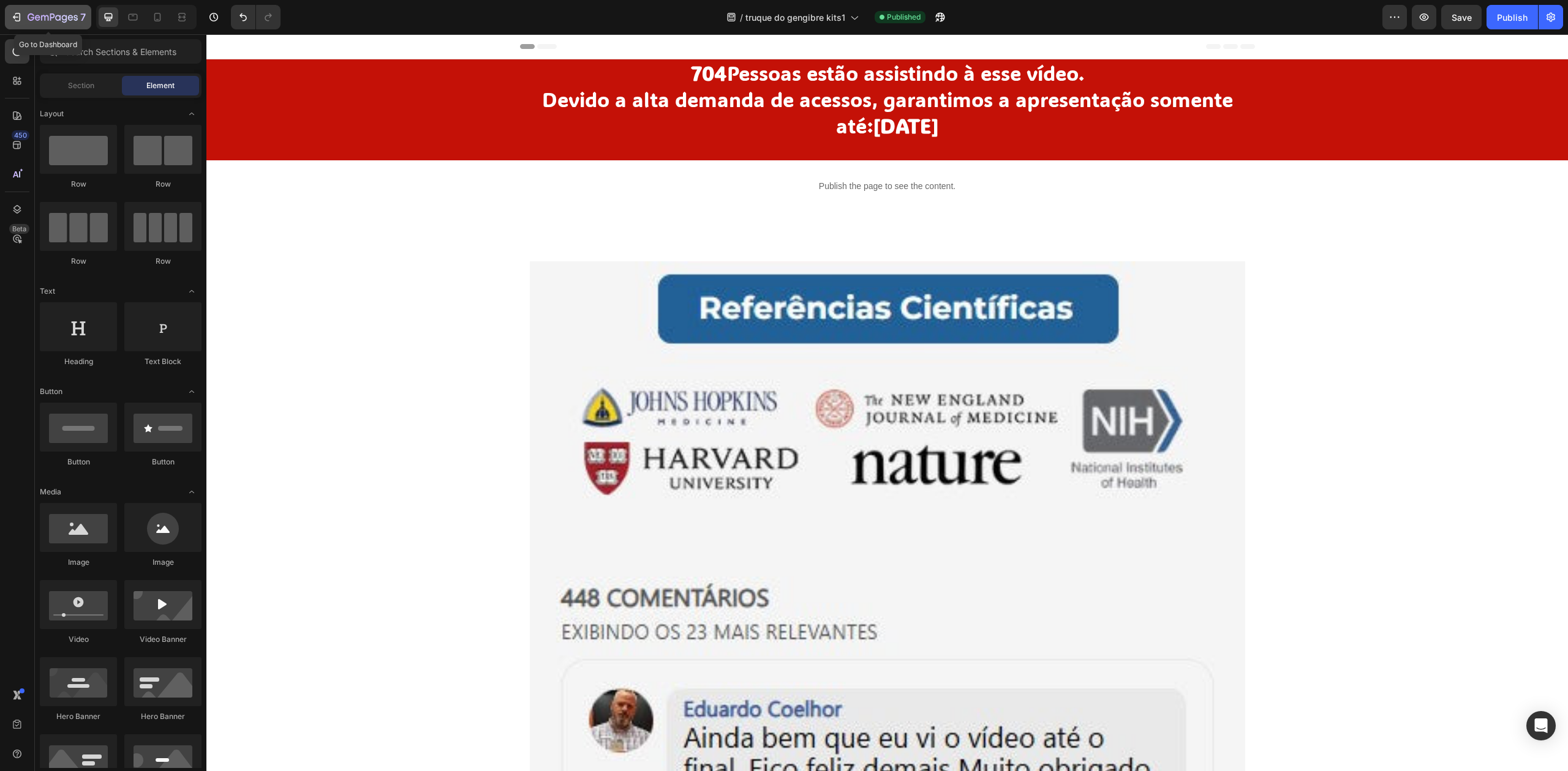
click at [65, 23] on icon "button" at bounding box center [53, 18] width 50 height 10
